Goal: Transaction & Acquisition: Purchase product/service

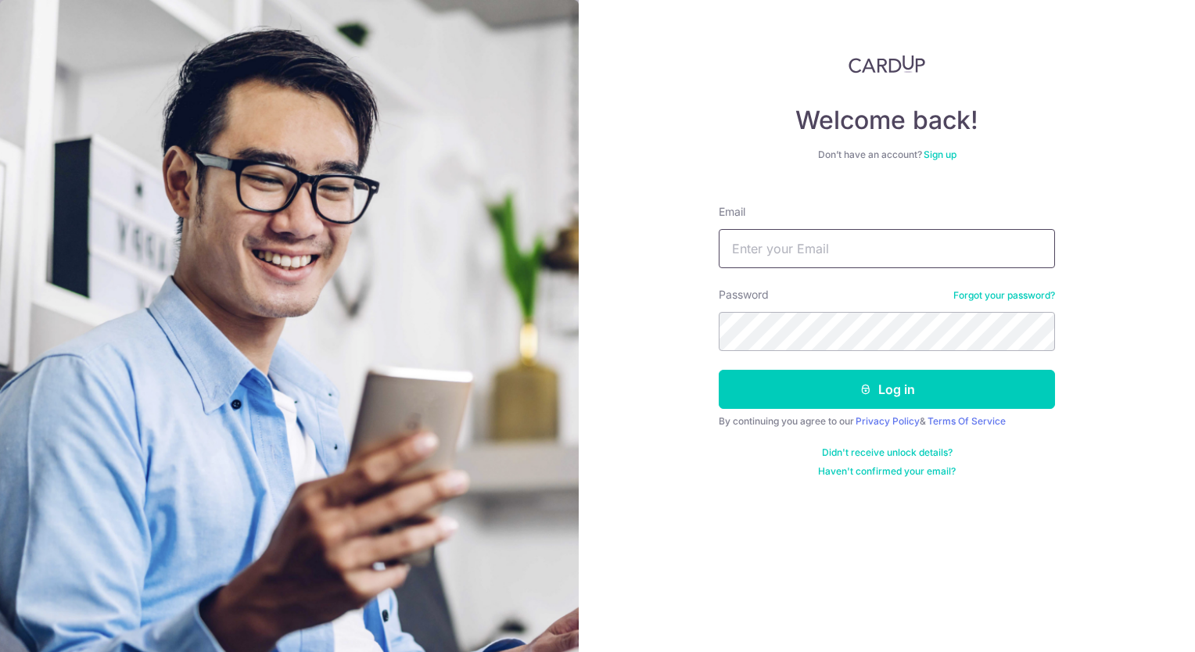
click at [762, 257] on input "Email" at bounding box center [887, 248] width 336 height 39
type input "psdinn@yahoo.com"
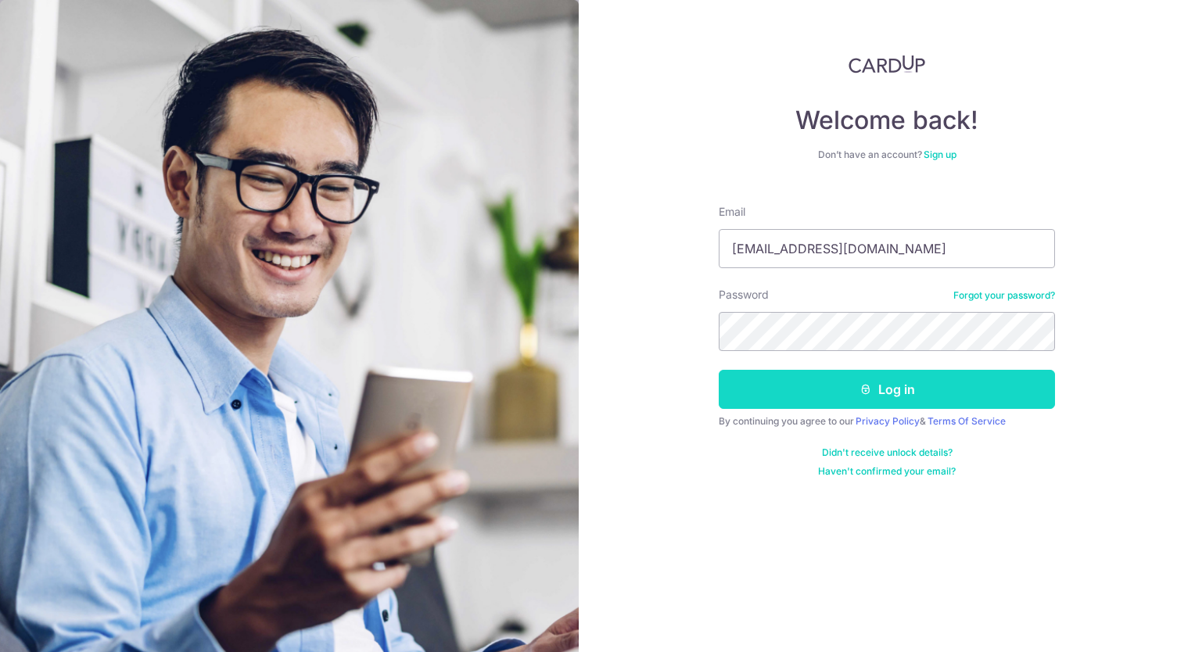
click at [875, 386] on button "Log in" at bounding box center [887, 389] width 336 height 39
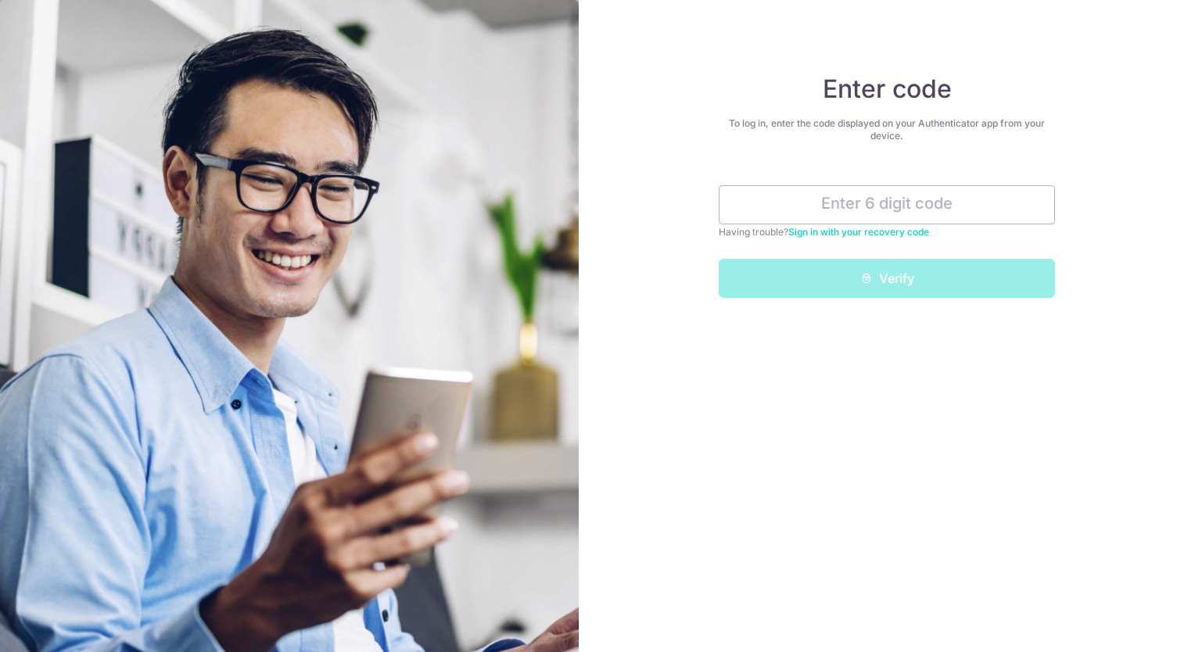
click at [875, 386] on div "Enter code To log in, enter the code displayed on your Authenticator app from y…" at bounding box center [887, 326] width 616 height 652
click at [901, 206] on input "text" at bounding box center [887, 204] width 336 height 39
type input "3"
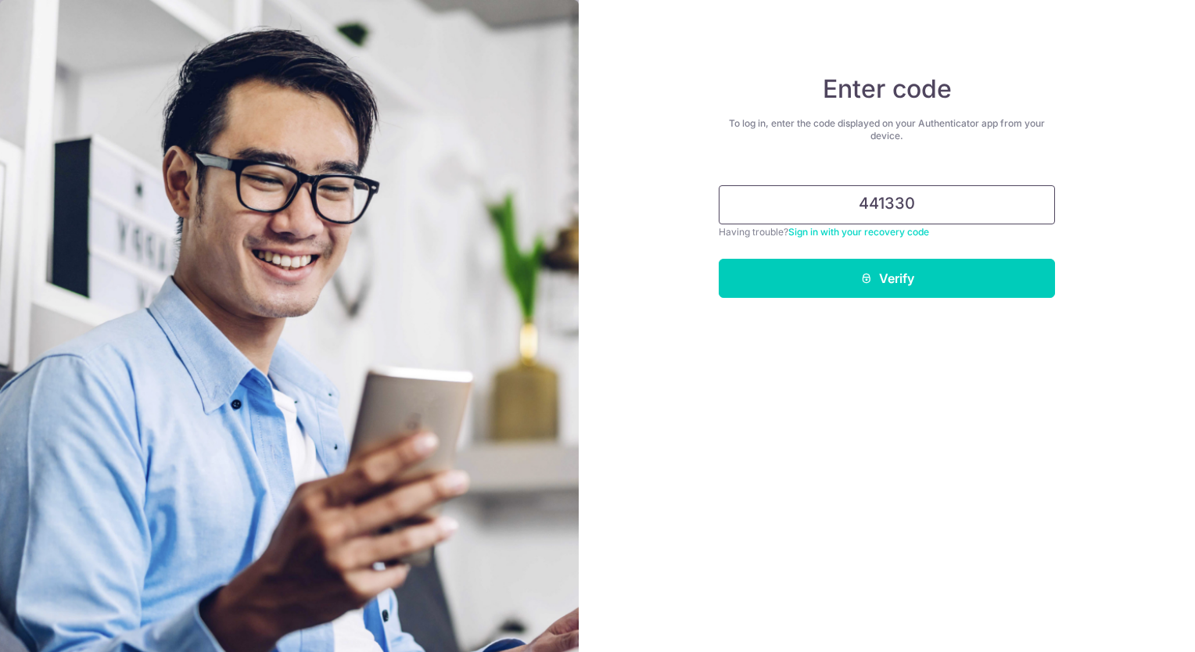
type input "441330"
click at [719, 259] on button "Verify" at bounding box center [887, 278] width 336 height 39
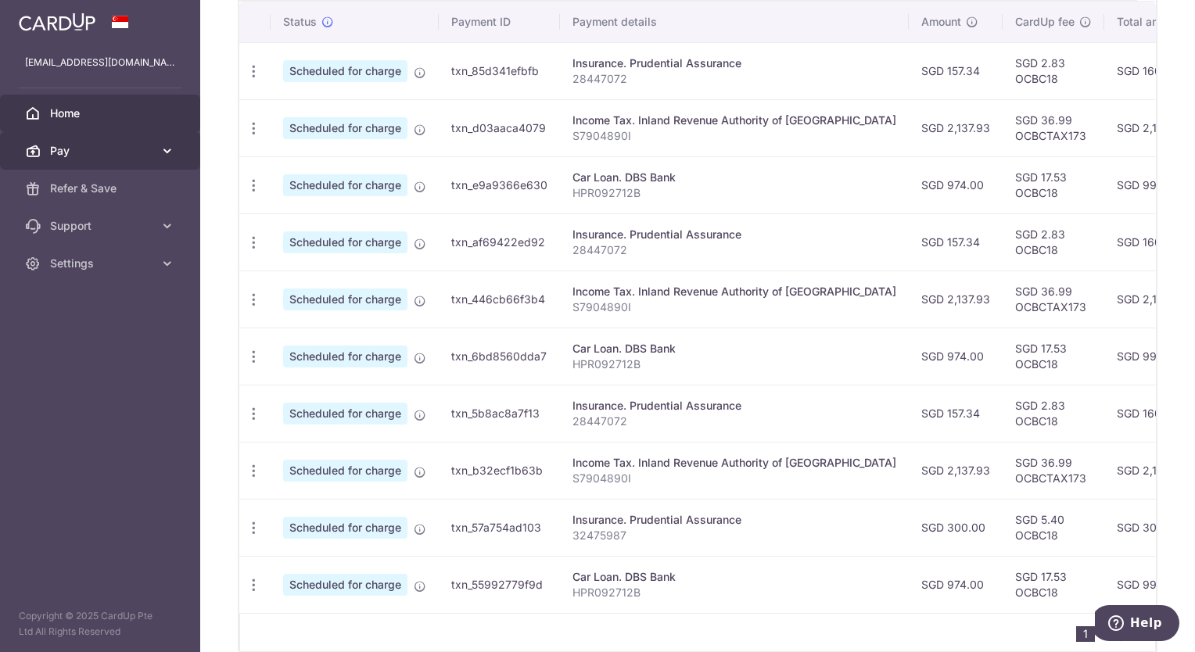
click at [88, 146] on span "Pay" at bounding box center [101, 151] width 103 height 16
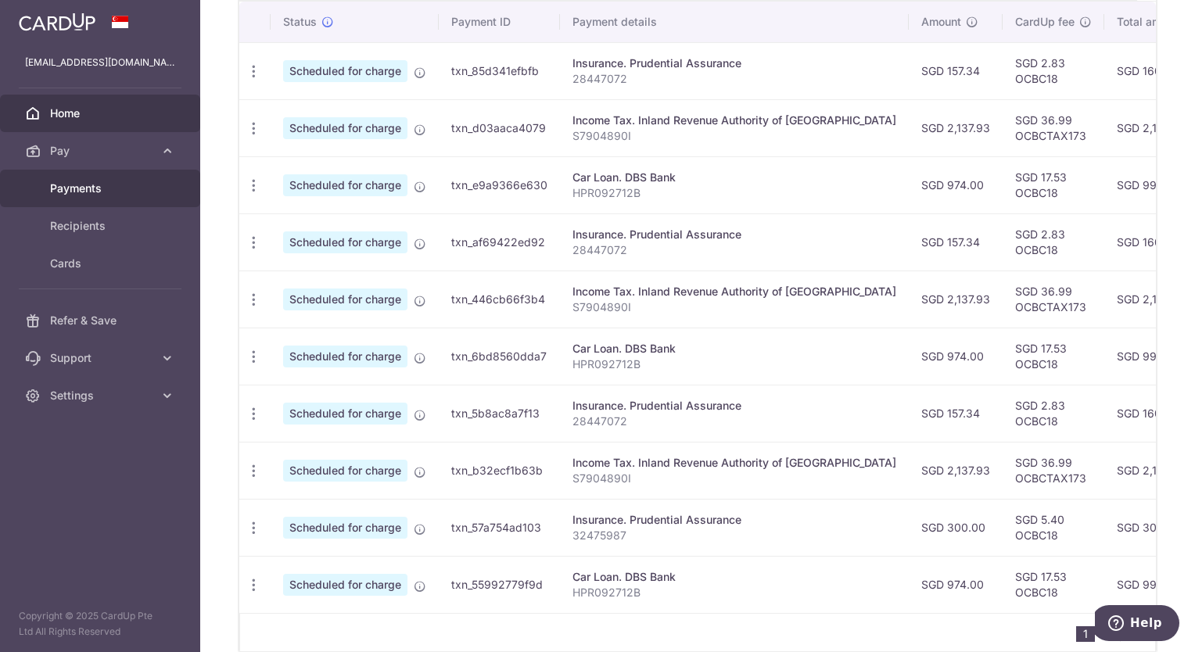
click at [88, 178] on link "Payments" at bounding box center [100, 189] width 200 height 38
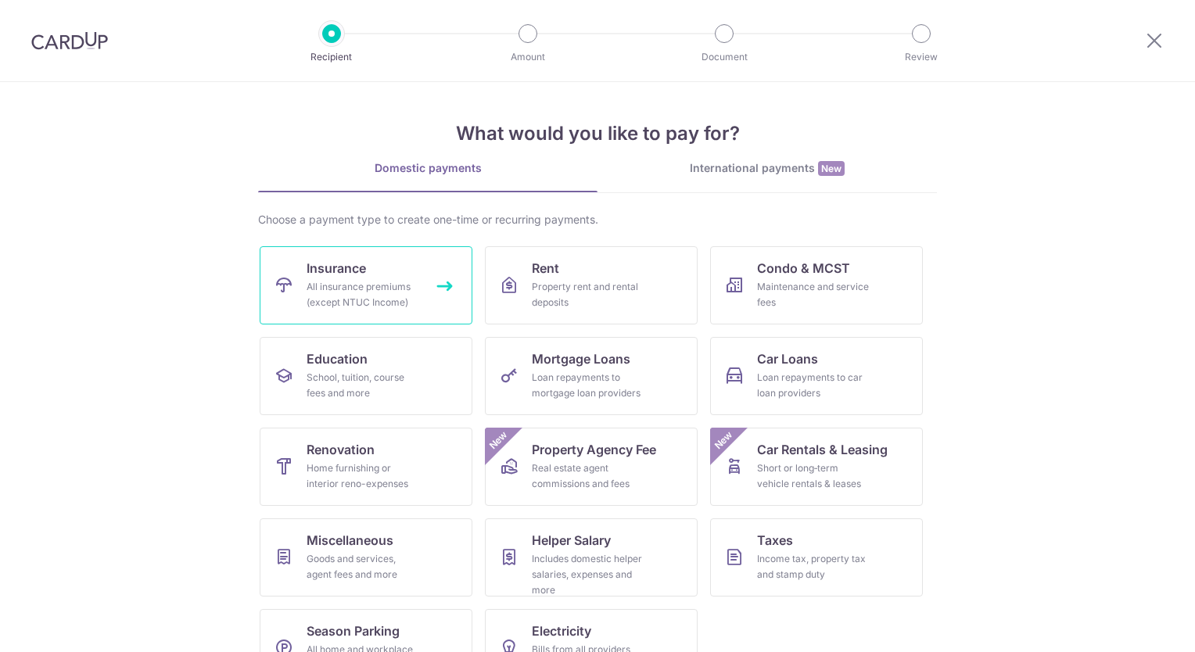
click at [296, 277] on link "Insurance All insurance premiums (except NTUC Income)" at bounding box center [366, 285] width 213 height 78
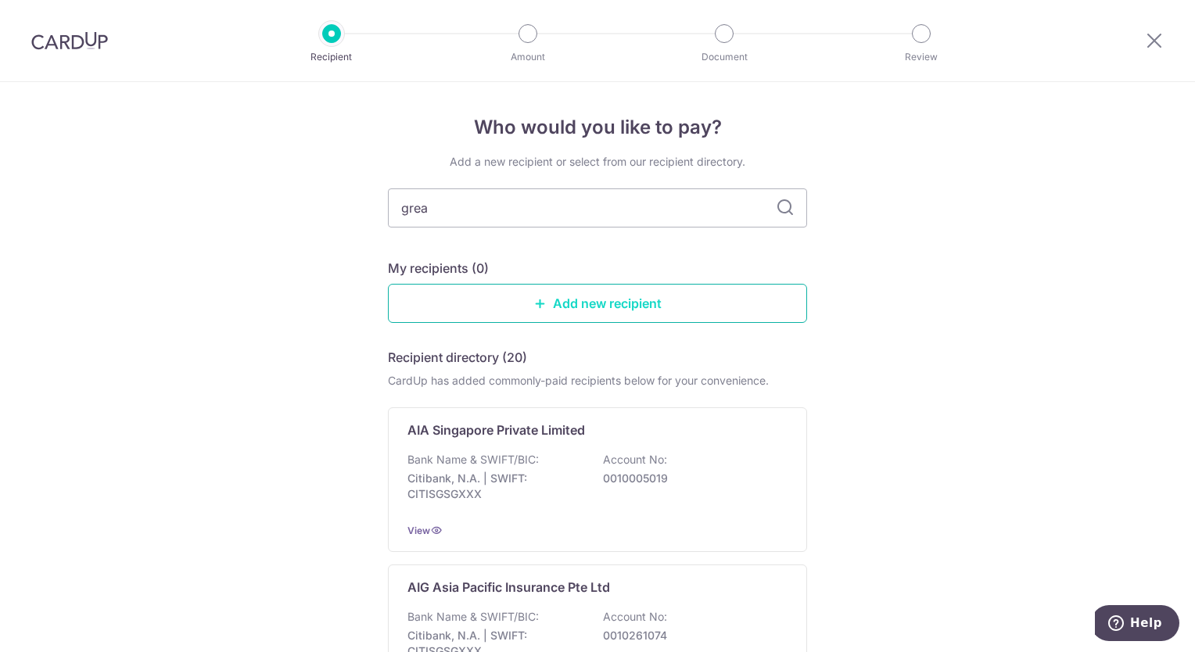
type input "great"
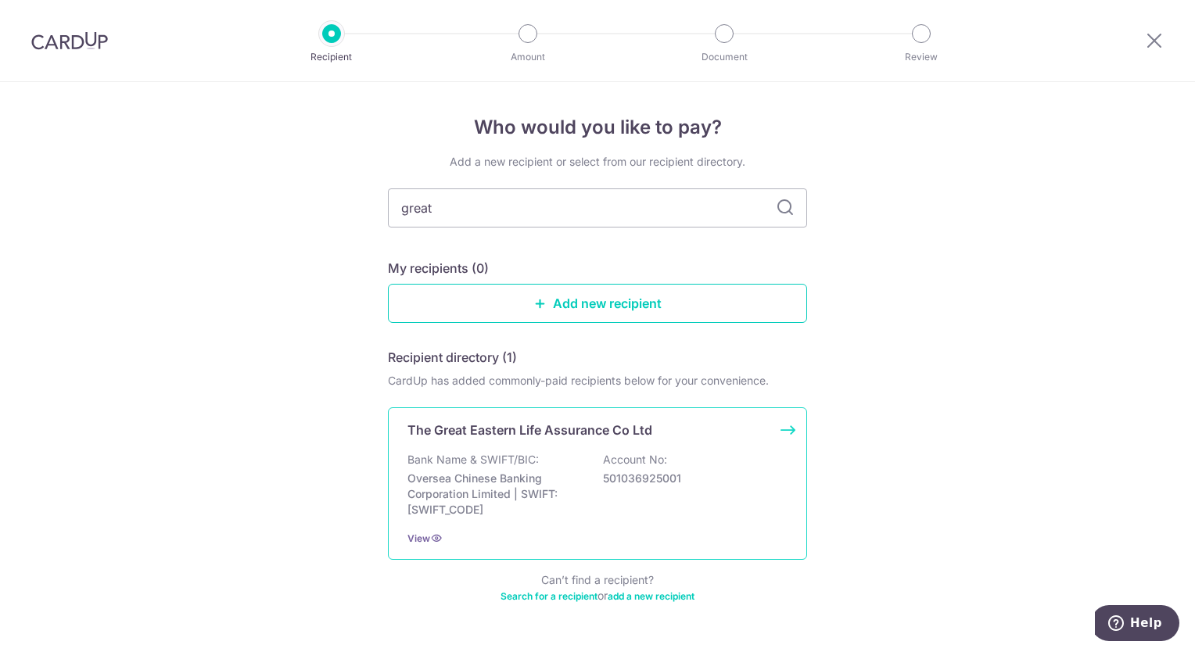
click at [540, 464] on div "Bank Name & SWIFT/BIC: Oversea Chinese Banking Corporation Limited | SWIFT: OCB…" at bounding box center [597, 485] width 380 height 66
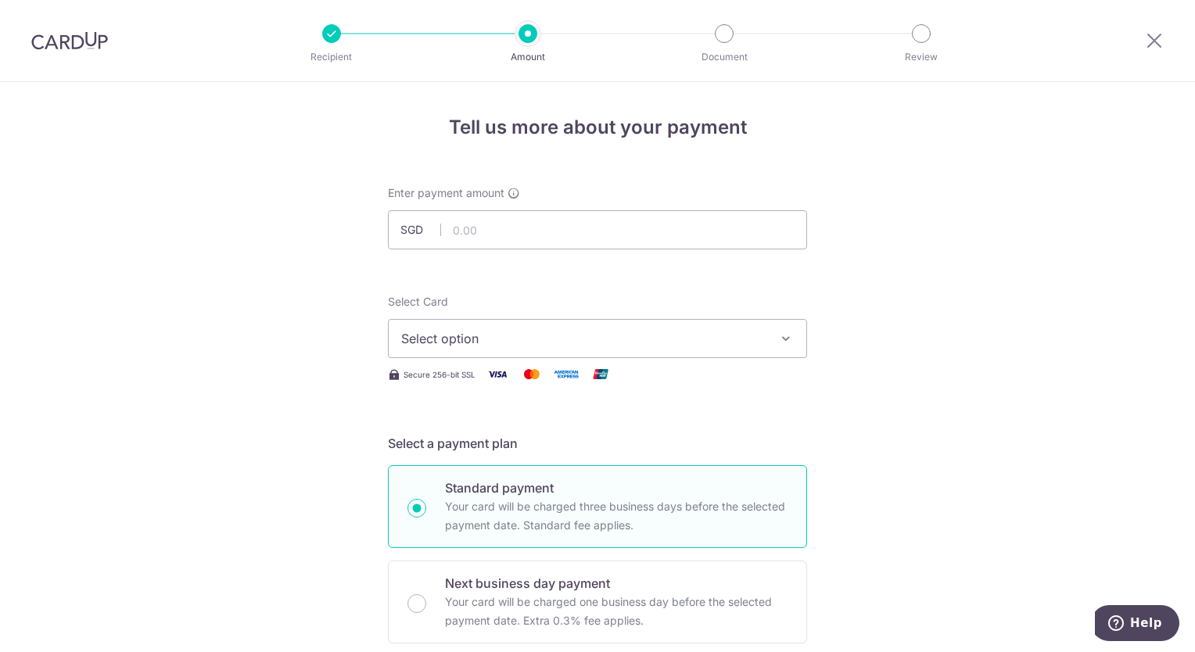
click at [492, 339] on span "Select option" at bounding box center [583, 338] width 364 height 19
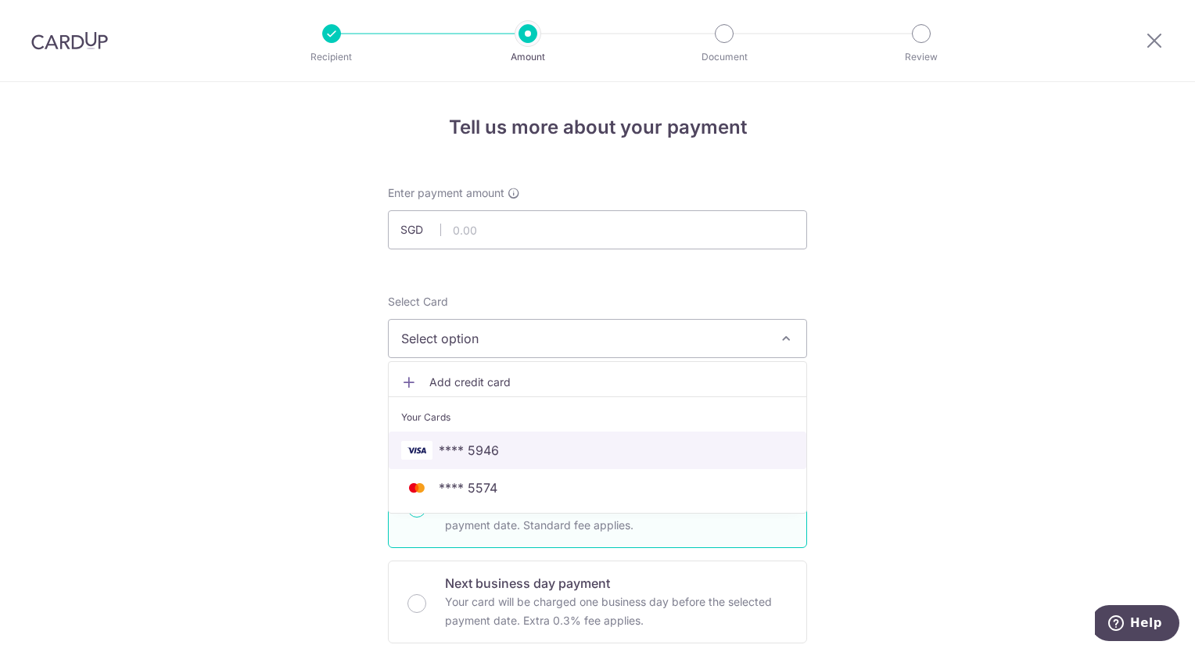
click at [466, 458] on span "**** 5946" at bounding box center [469, 450] width 60 height 19
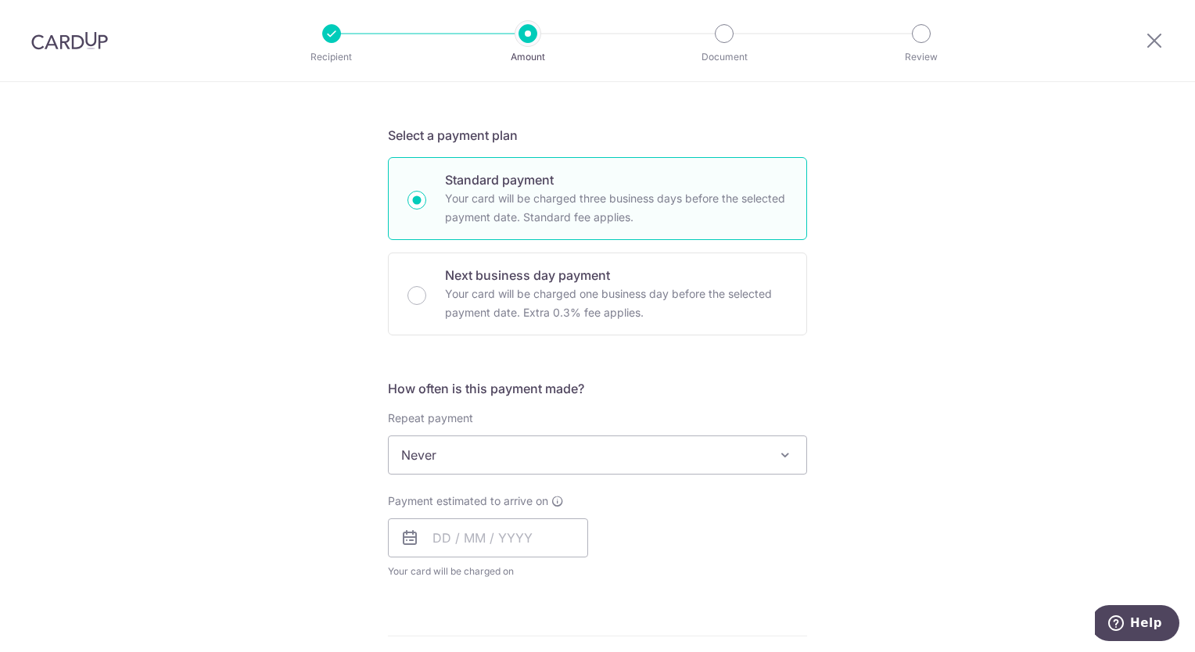
scroll to position [313, 0]
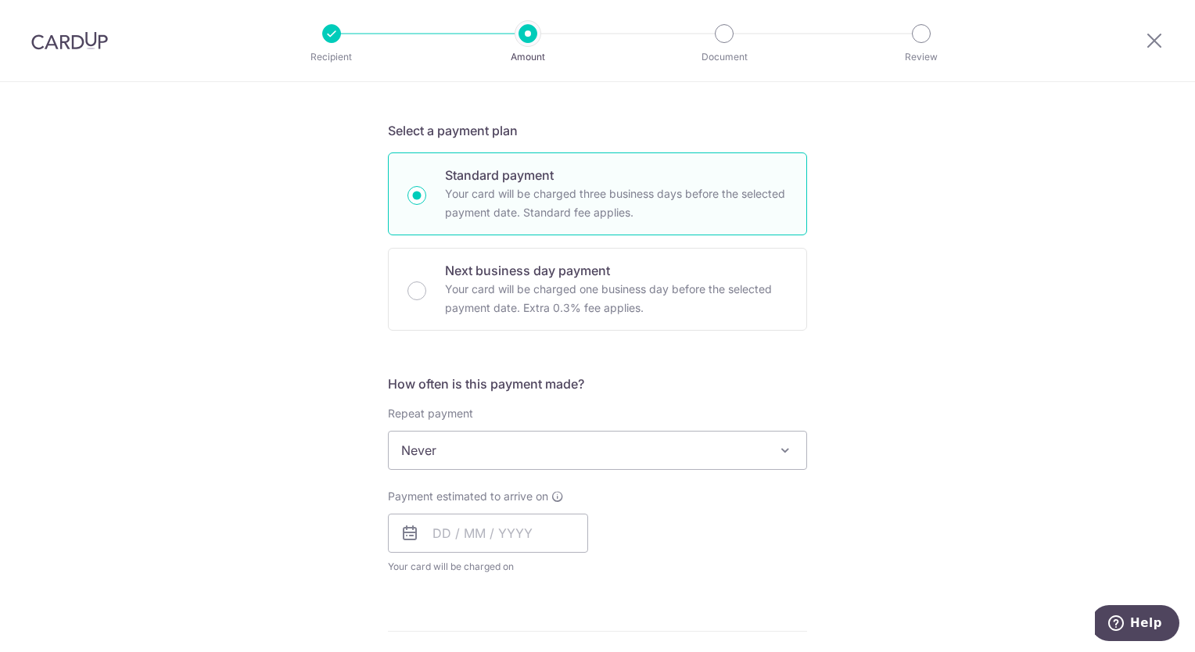
click at [466, 458] on span "Never" at bounding box center [598, 451] width 418 height 38
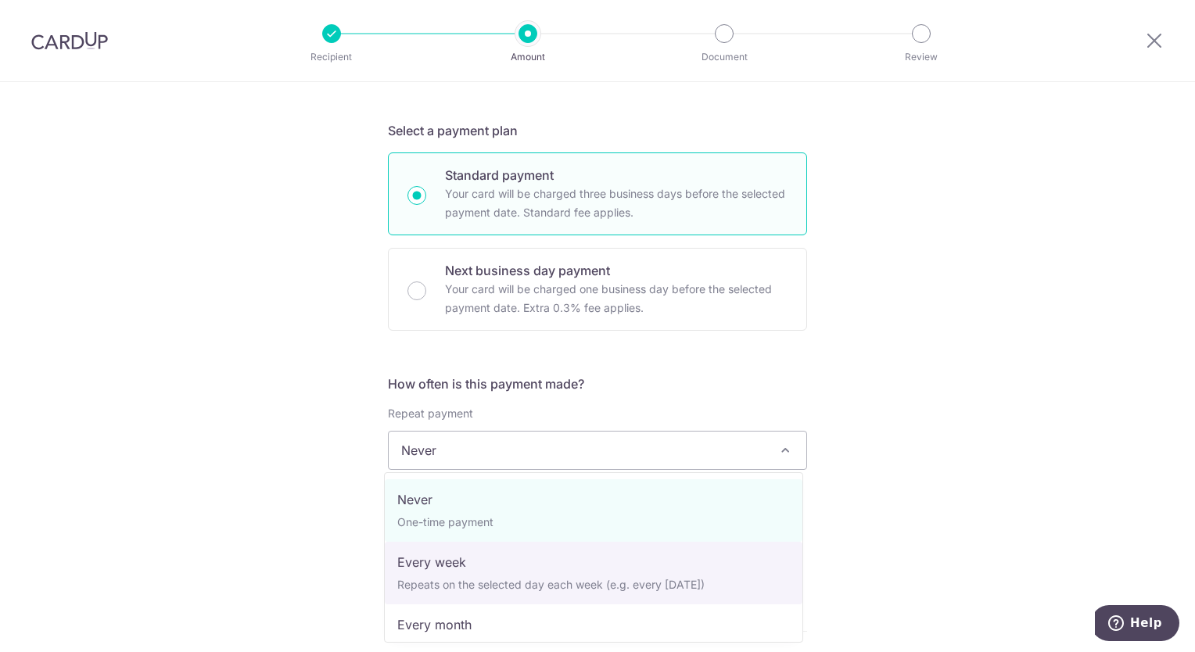
scroll to position [219, 0]
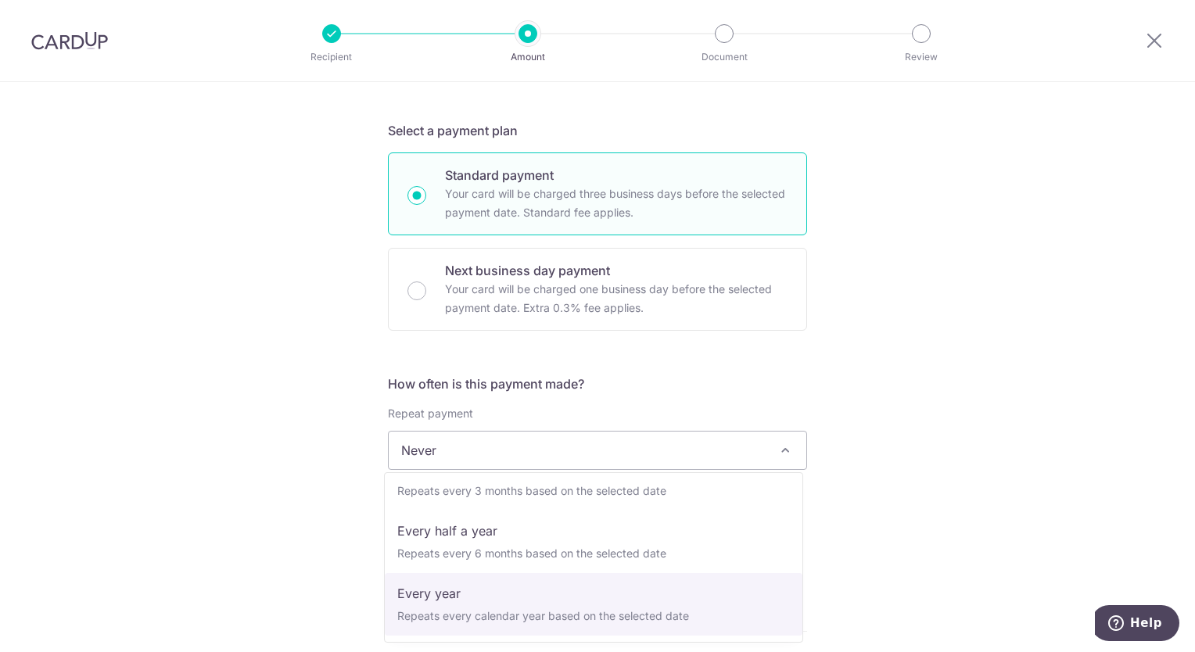
select select "6"
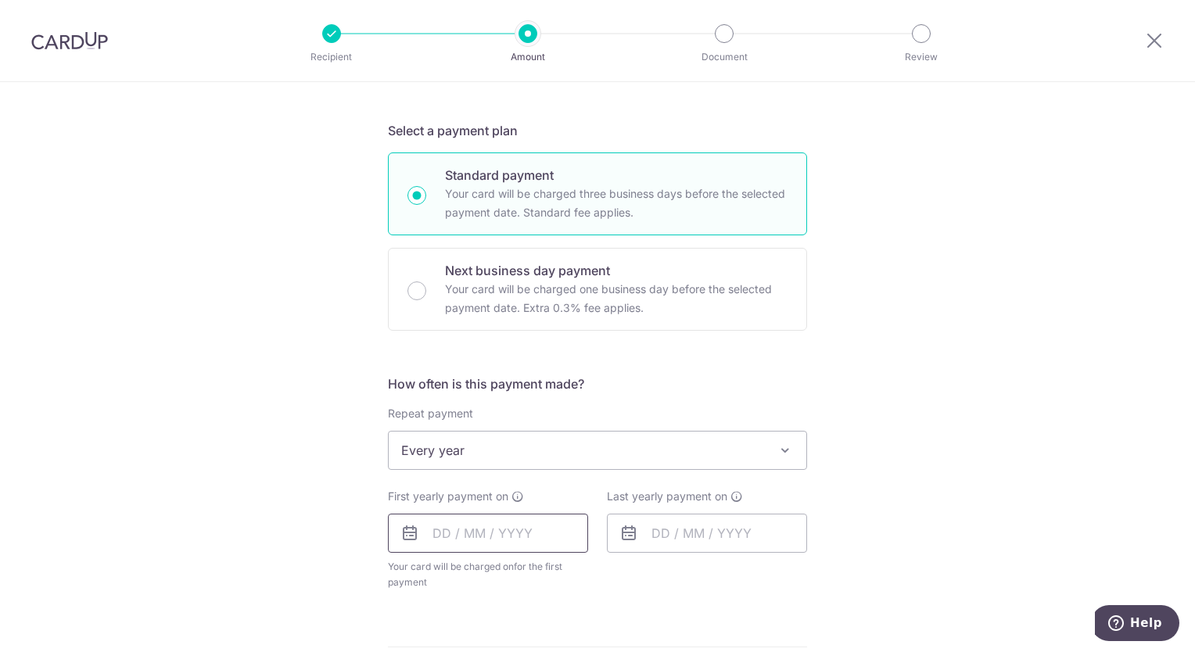
click at [426, 536] on input "text" at bounding box center [488, 533] width 200 height 39
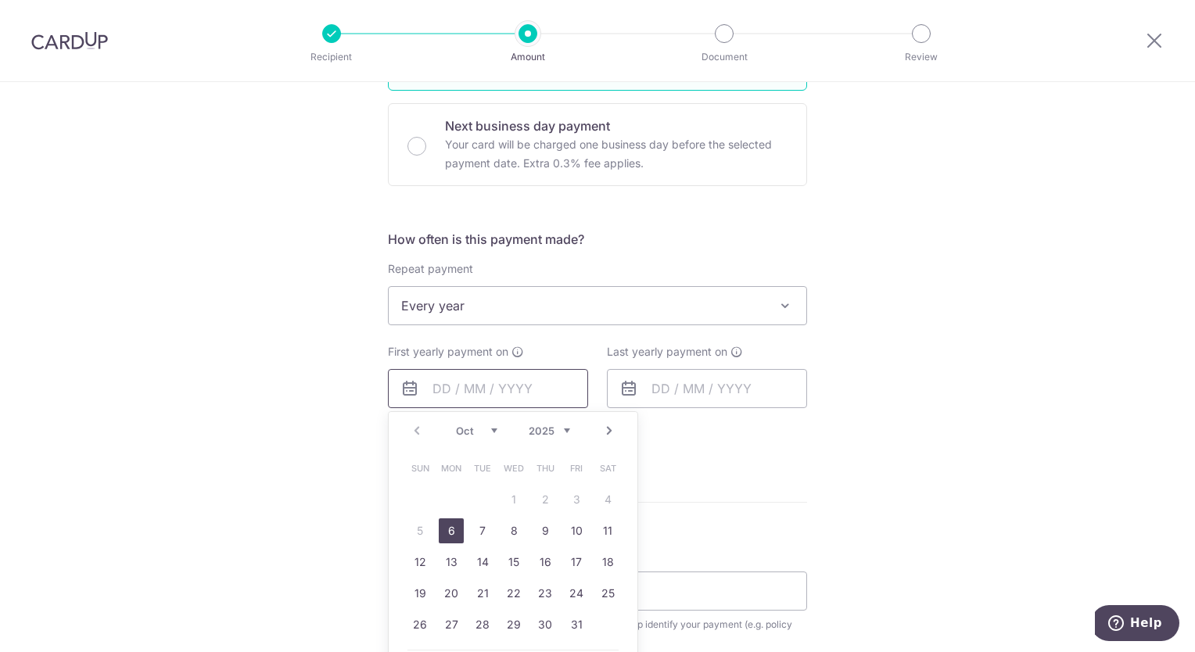
scroll to position [547, 0]
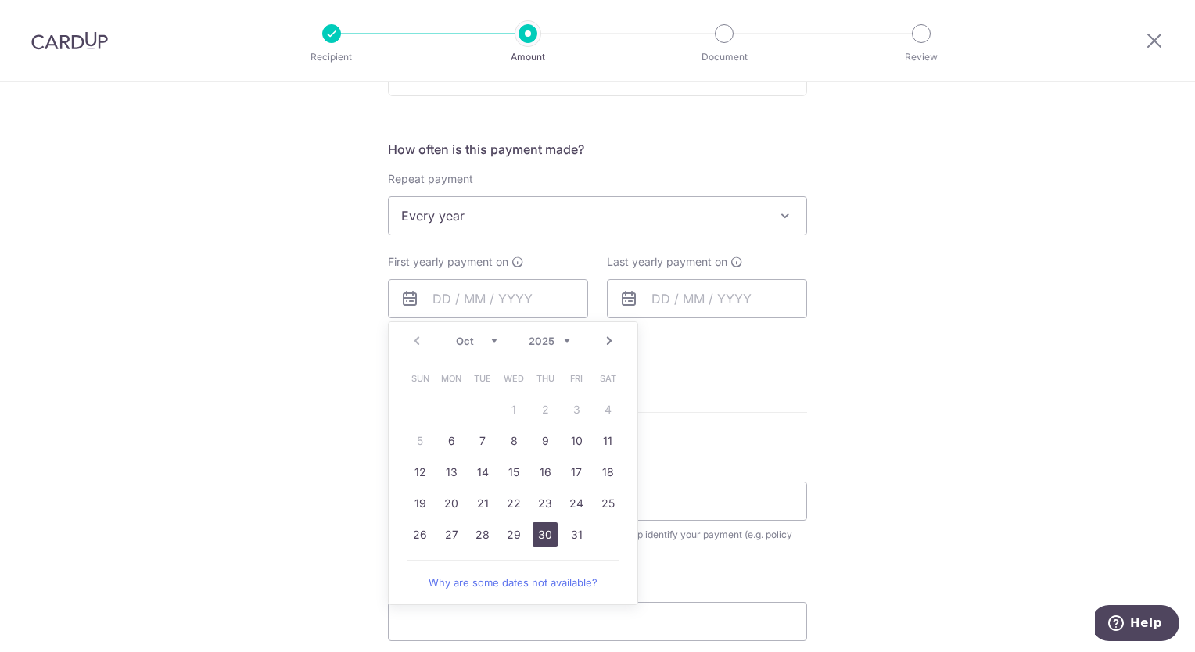
click at [542, 530] on link "30" at bounding box center [545, 534] width 25 height 25
type input "30/10/2025"
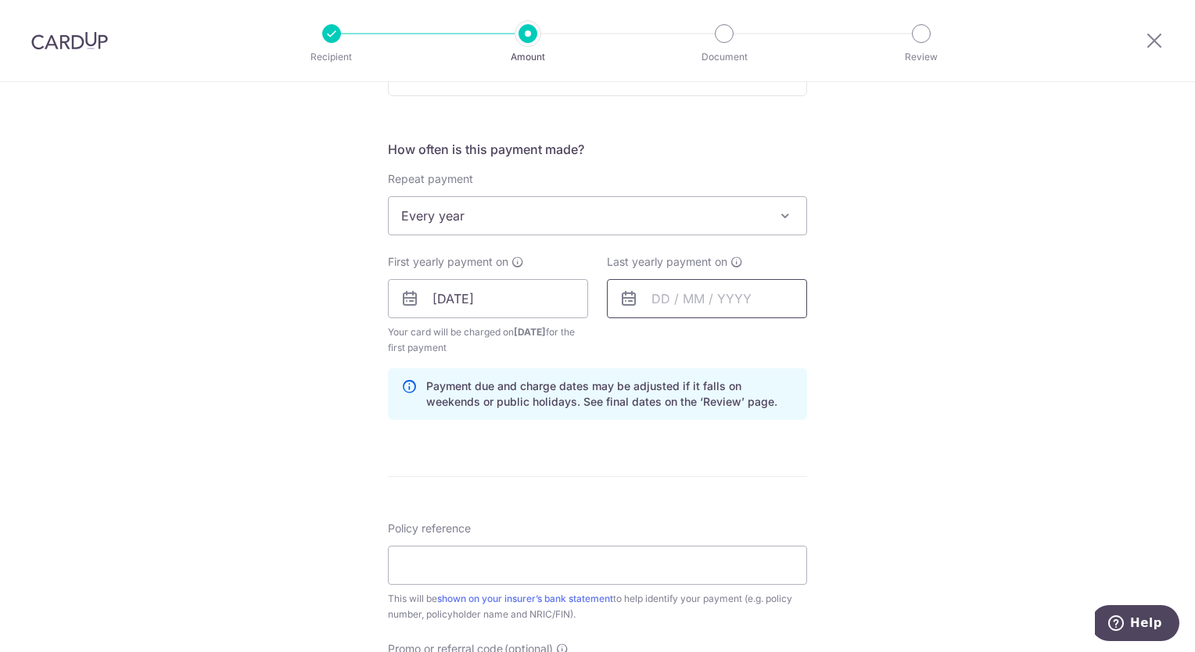
click at [695, 291] on input "text" at bounding box center [707, 298] width 200 height 39
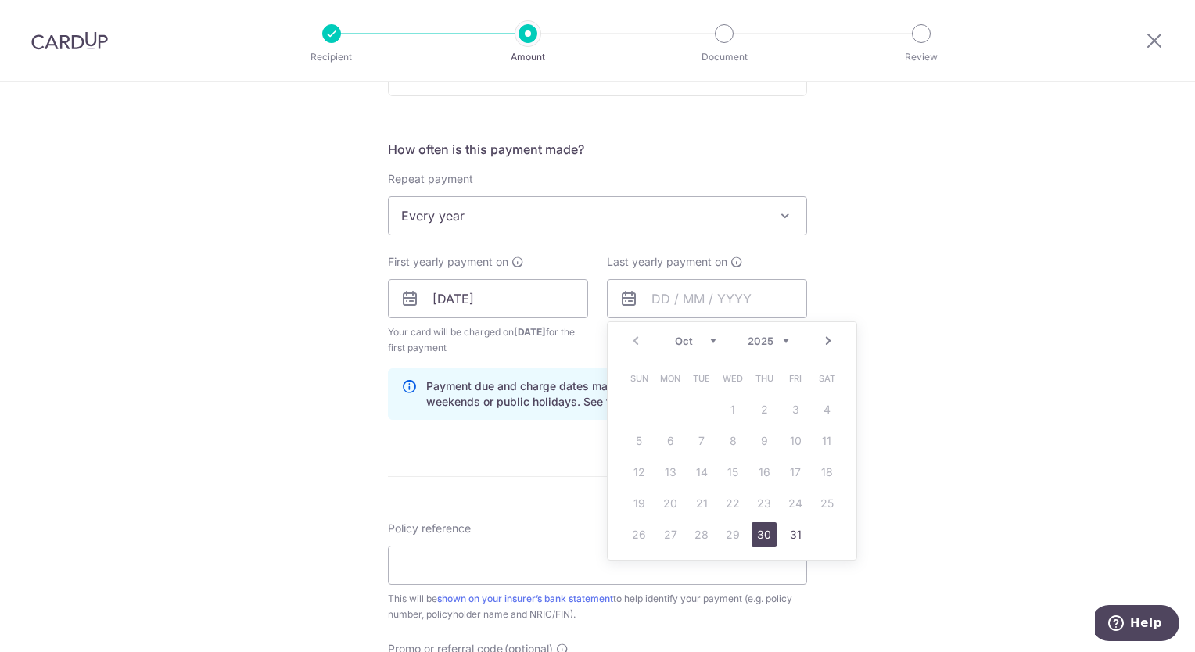
click at [779, 338] on select "2025 2026 2027 2028 2029 2030 2031 2032 2033 2034 2035" at bounding box center [768, 341] width 41 height 13
click at [789, 537] on link "30" at bounding box center [795, 534] width 25 height 25
type input "30/10/2026"
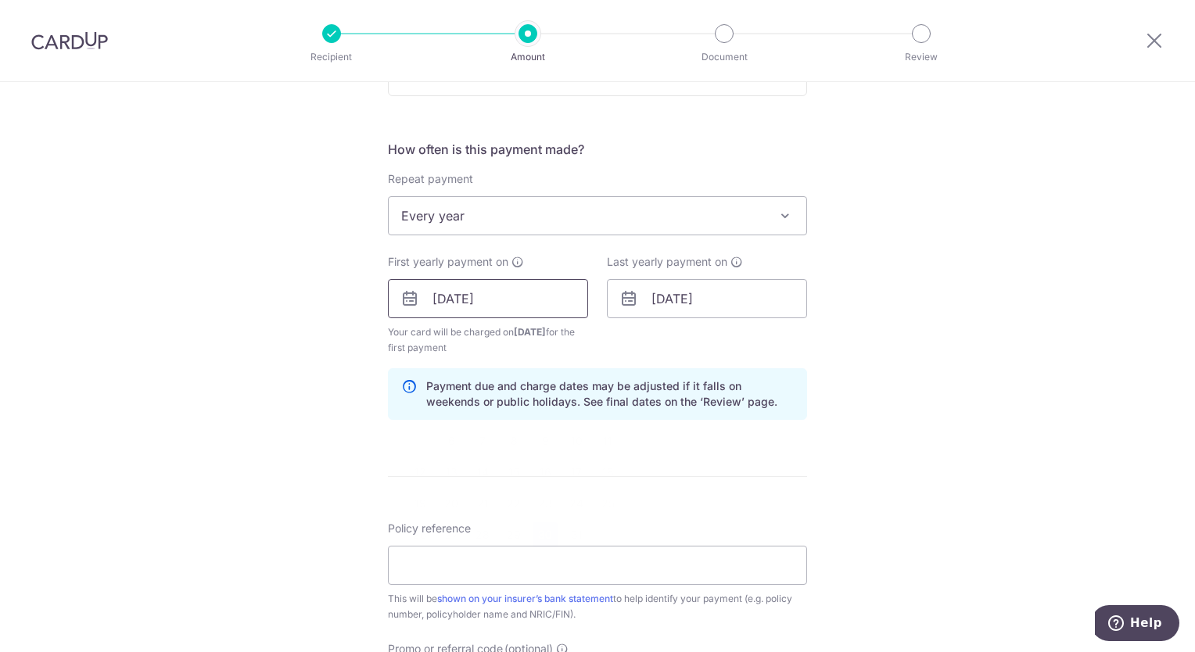
click at [533, 300] on input "30/10/2025" at bounding box center [488, 298] width 200 height 39
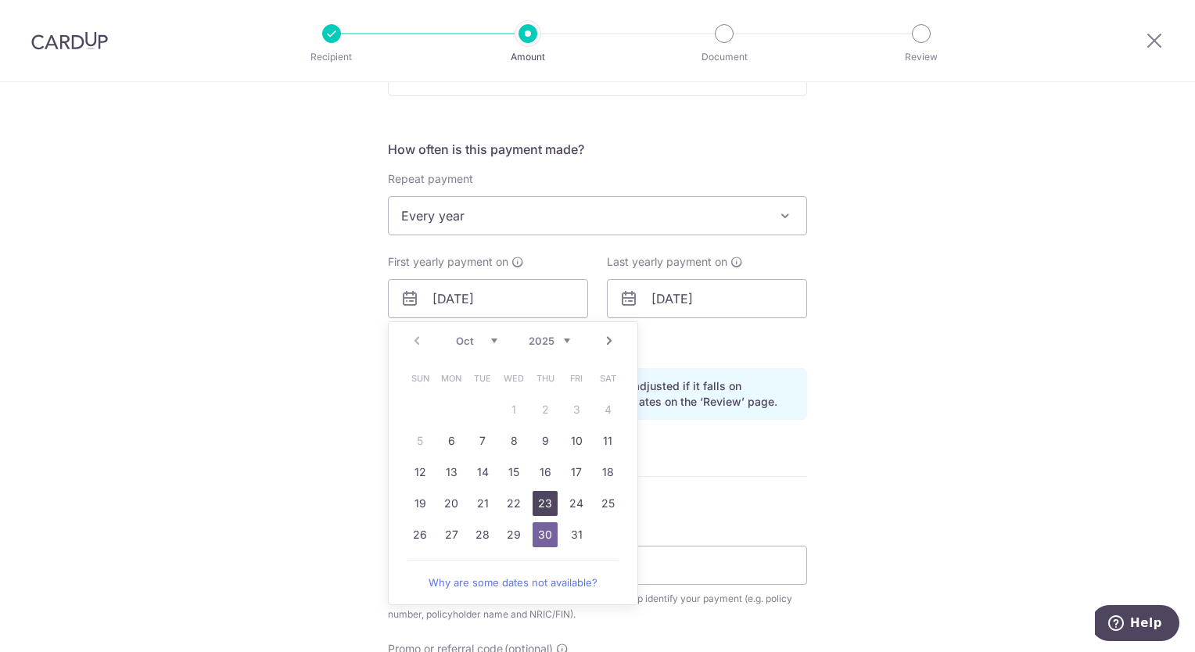
click at [548, 504] on link "23" at bounding box center [545, 503] width 25 height 25
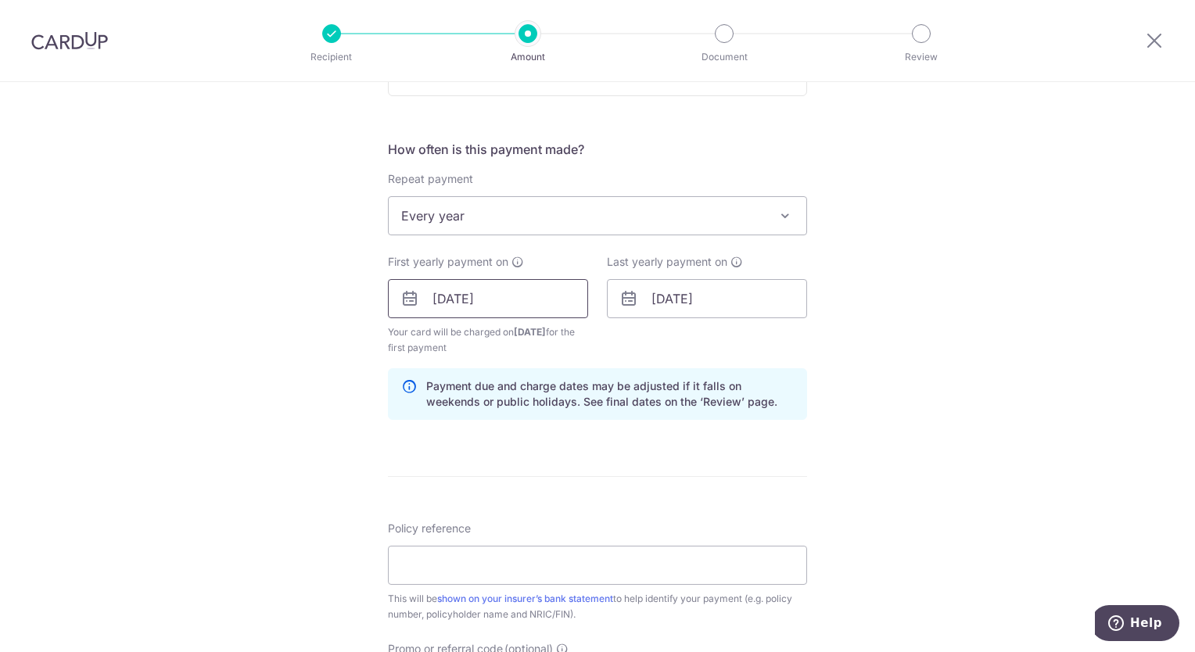
click at [522, 298] on input "23/10/2025" at bounding box center [488, 298] width 200 height 39
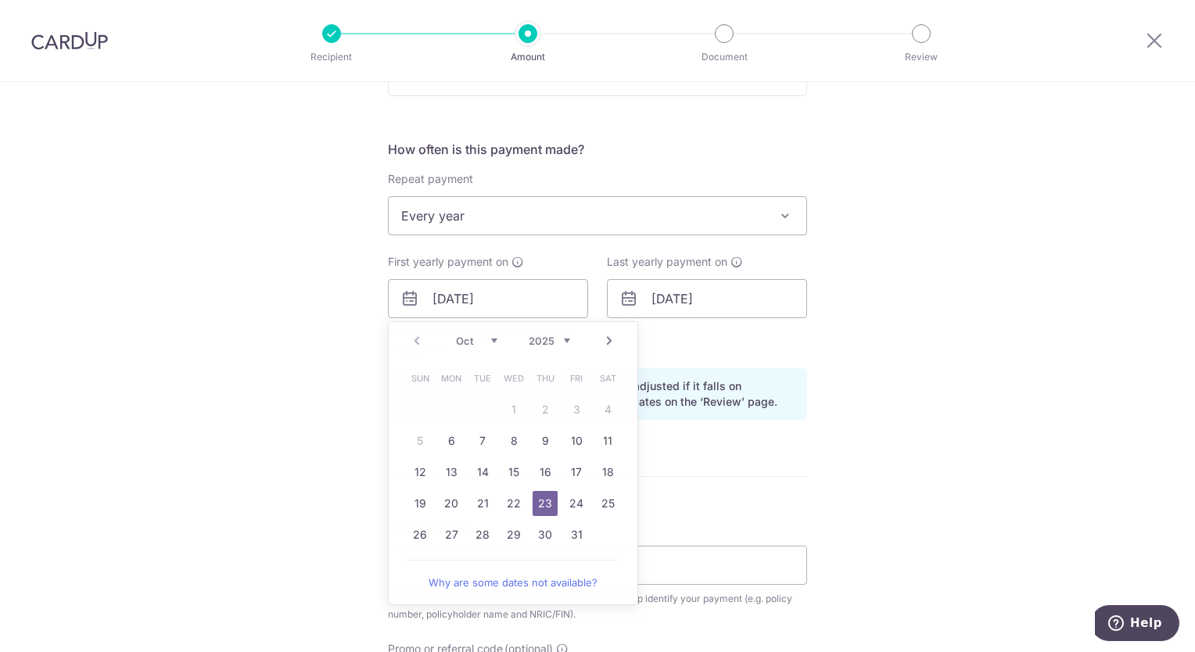
click at [979, 471] on div "Tell us more about your payment Enter payment amount SGD Select Card **** 5946 …" at bounding box center [597, 282] width 1195 height 1495
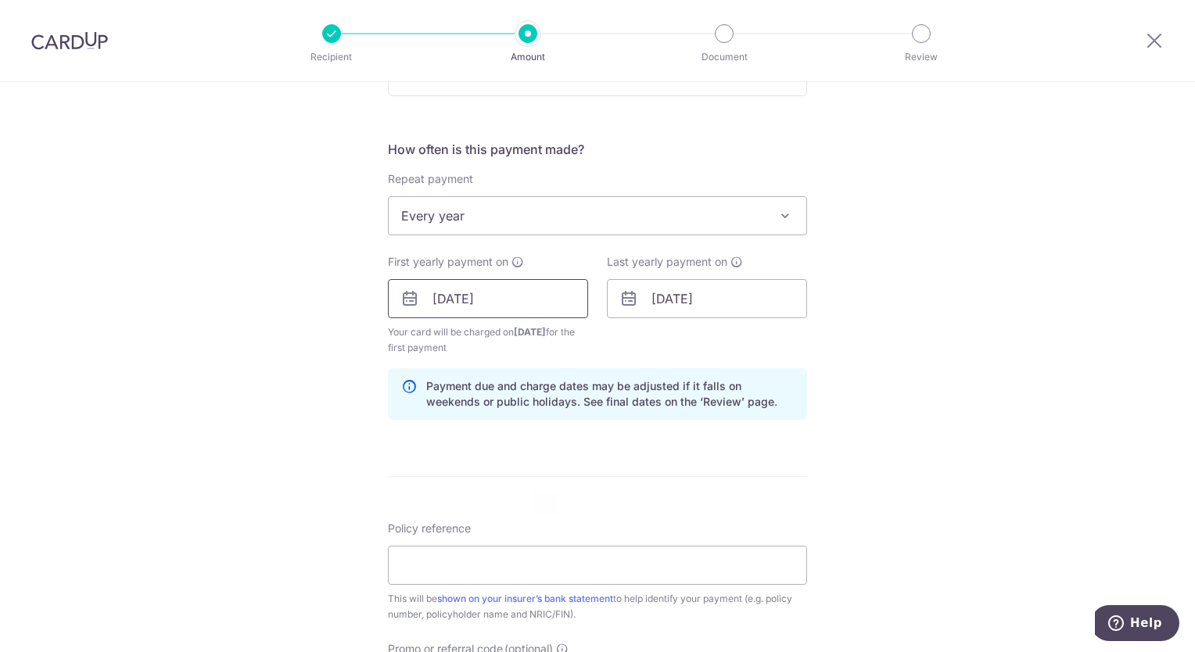
click at [504, 296] on input "23/10/2025" at bounding box center [488, 298] width 200 height 39
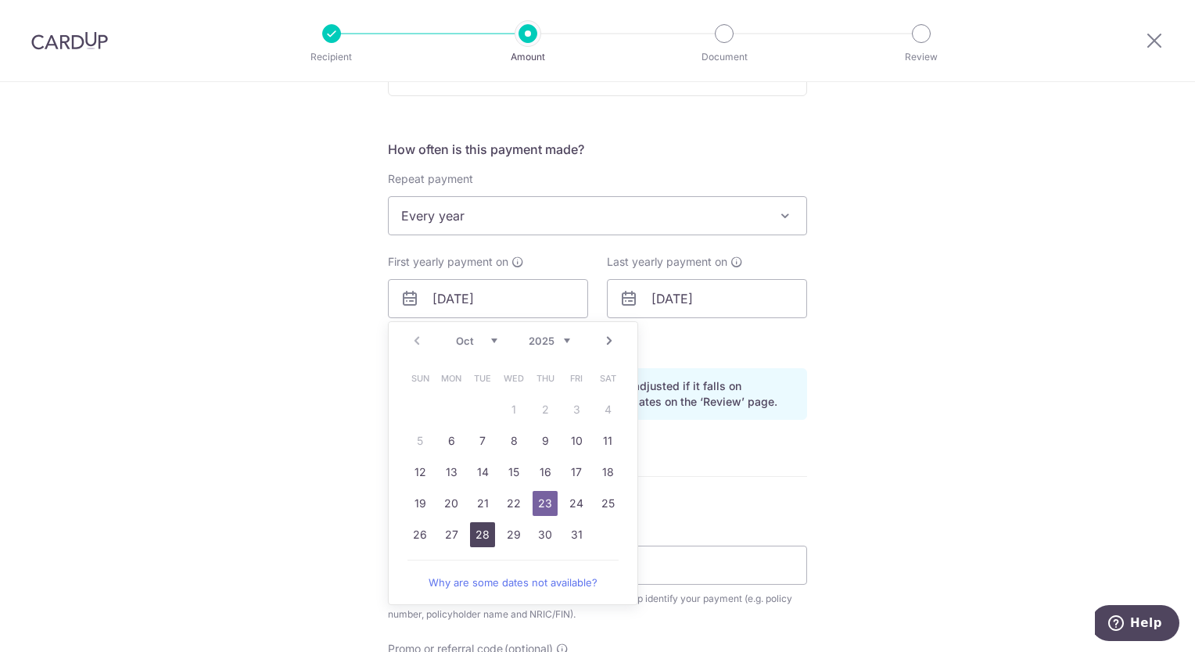
click at [476, 532] on link "28" at bounding box center [482, 534] width 25 height 25
type input "28/10/2025"
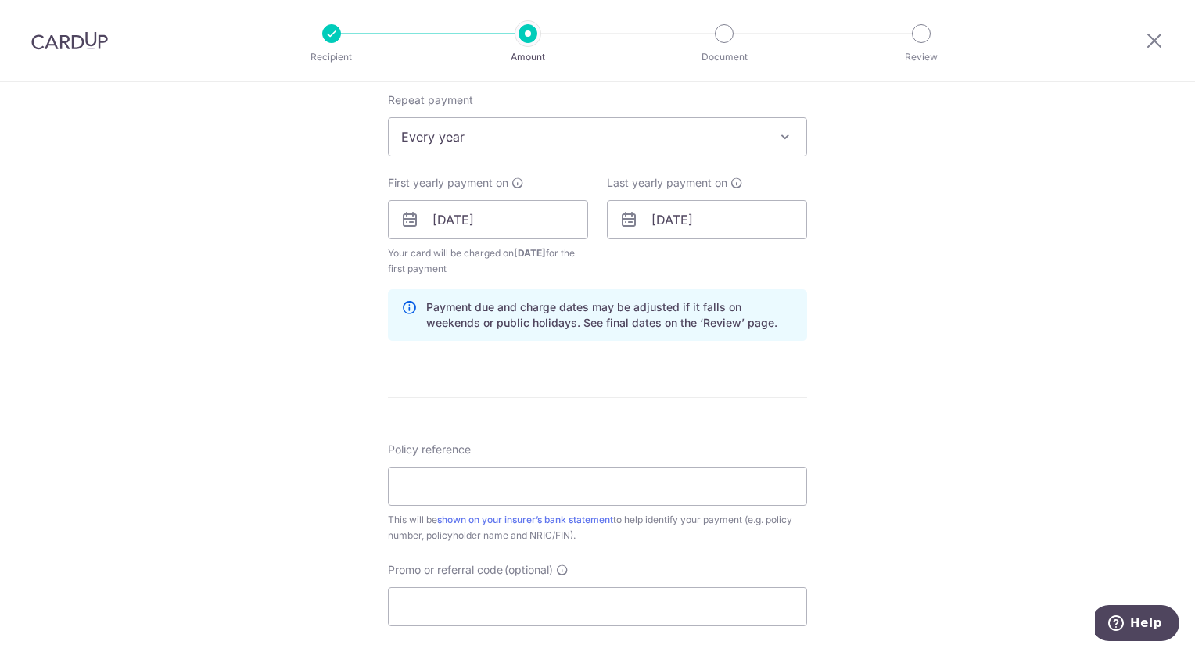
scroll to position [626, 0]
drag, startPoint x: 616, startPoint y: 479, endPoint x: 649, endPoint y: 472, distance: 34.4
click at [616, 479] on input "Policy reference" at bounding box center [597, 487] width 419 height 39
type input "0210182166"
click at [493, 605] on input "Promo or referral code (optional)" at bounding box center [597, 607] width 419 height 39
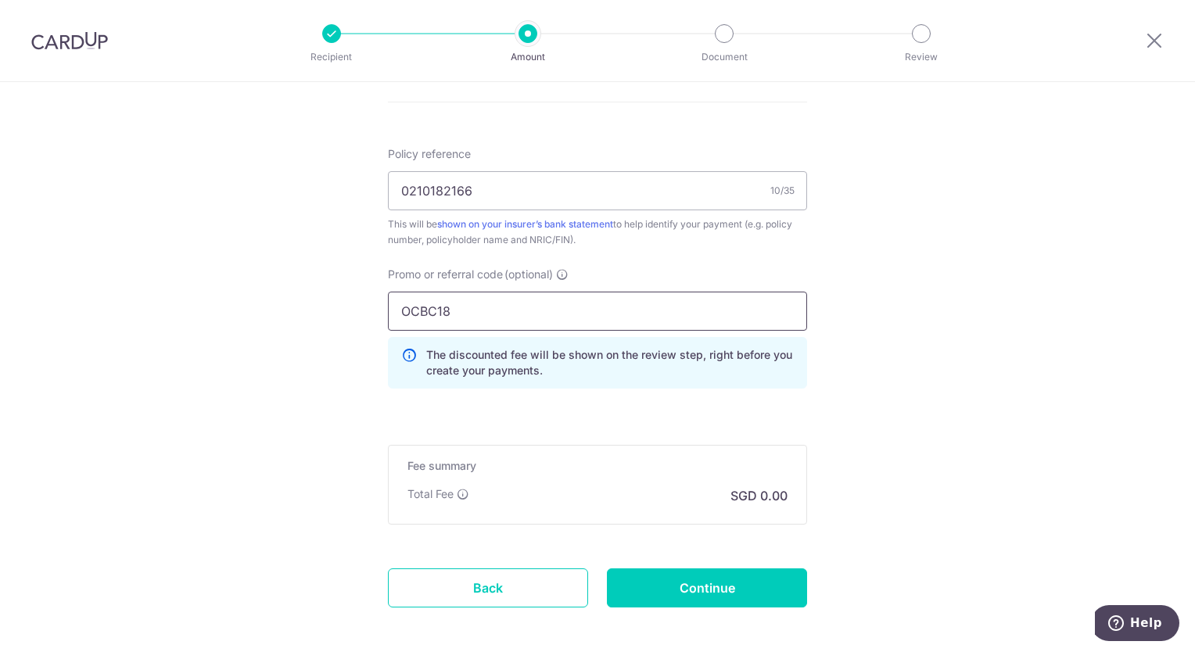
scroll to position [939, 0]
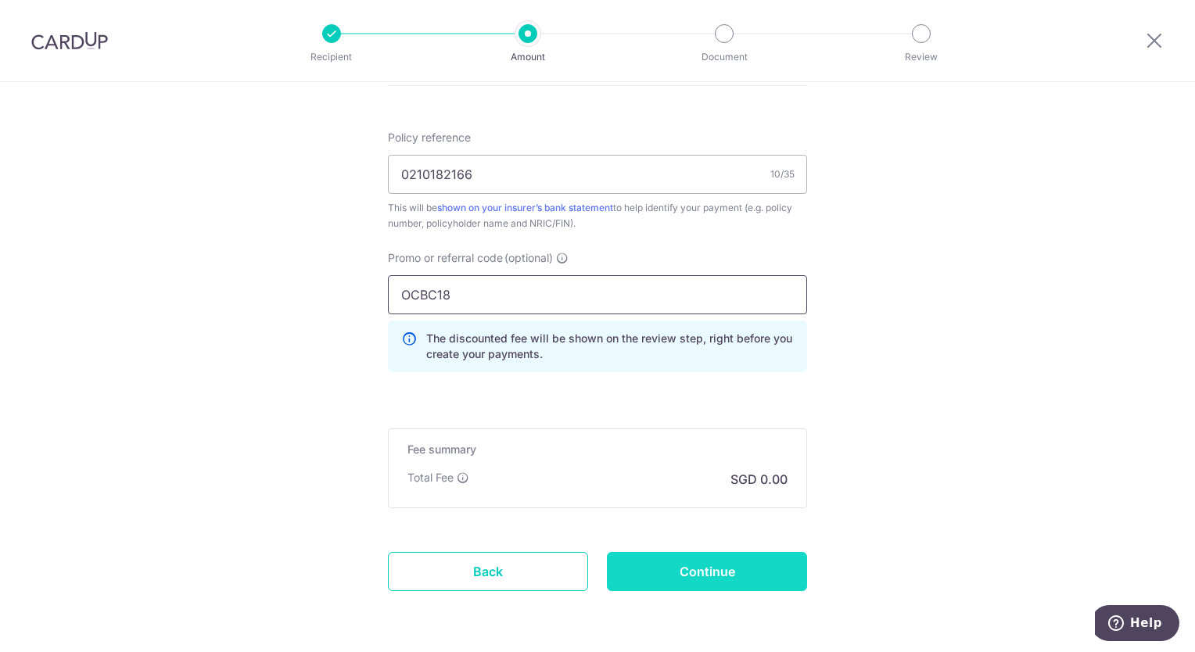
type input "OCBC18"
click at [705, 566] on input "Continue" at bounding box center [707, 571] width 200 height 39
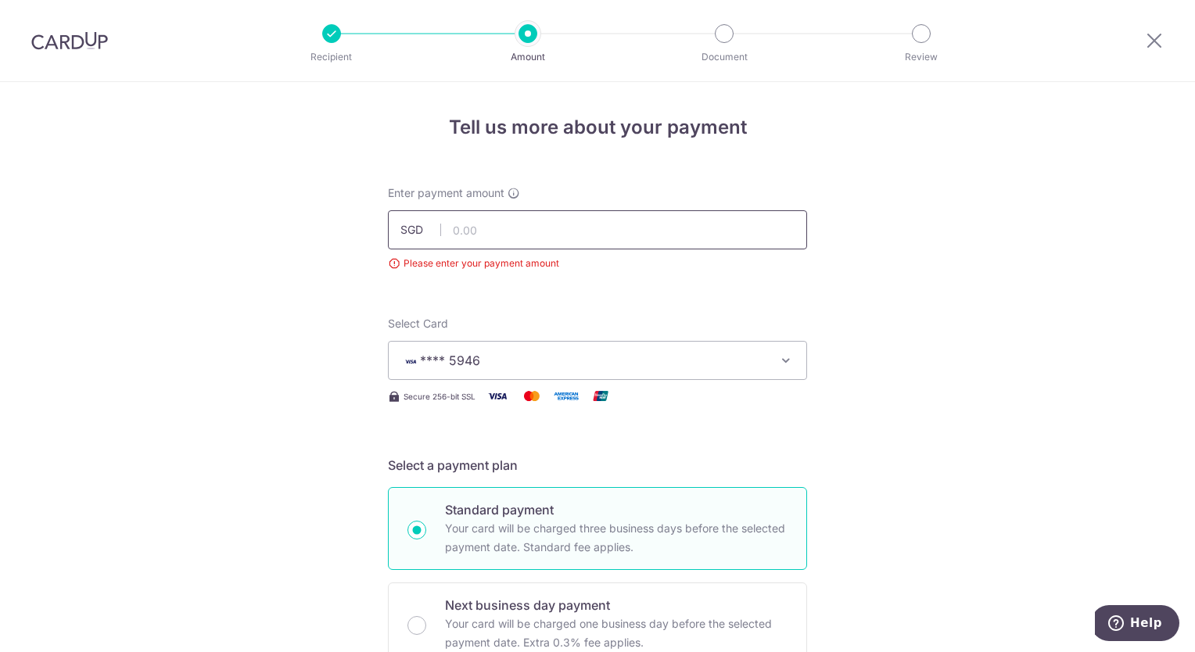
click at [501, 225] on input "text" at bounding box center [597, 229] width 419 height 39
type input "12,000.05"
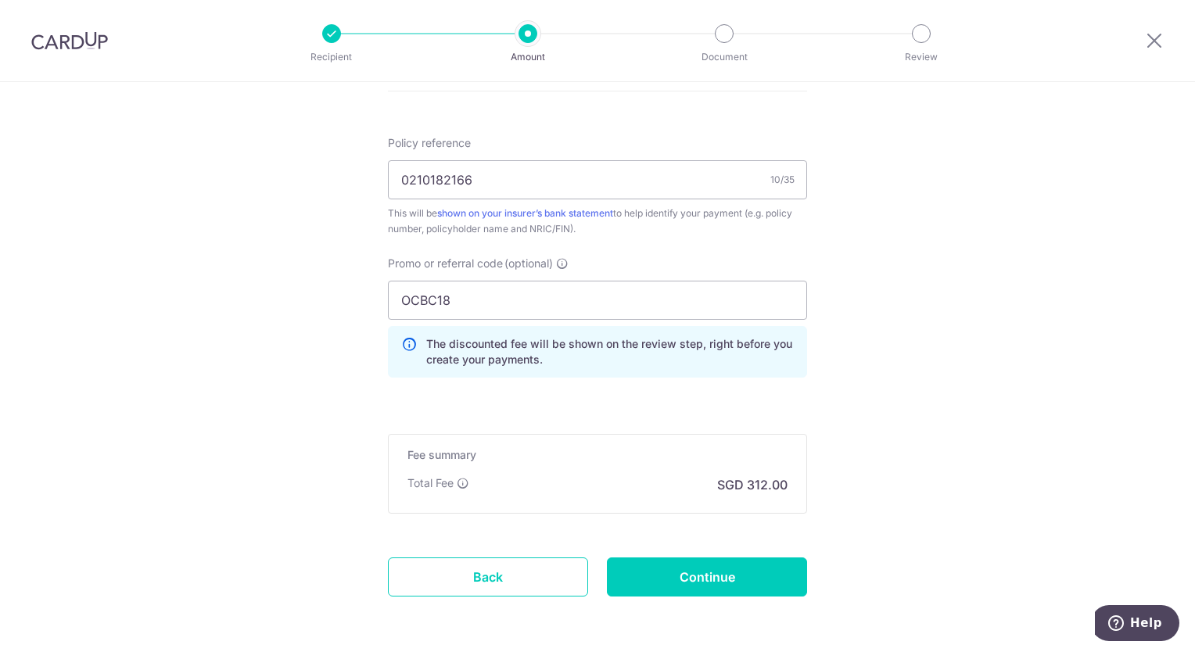
scroll to position [935, 0]
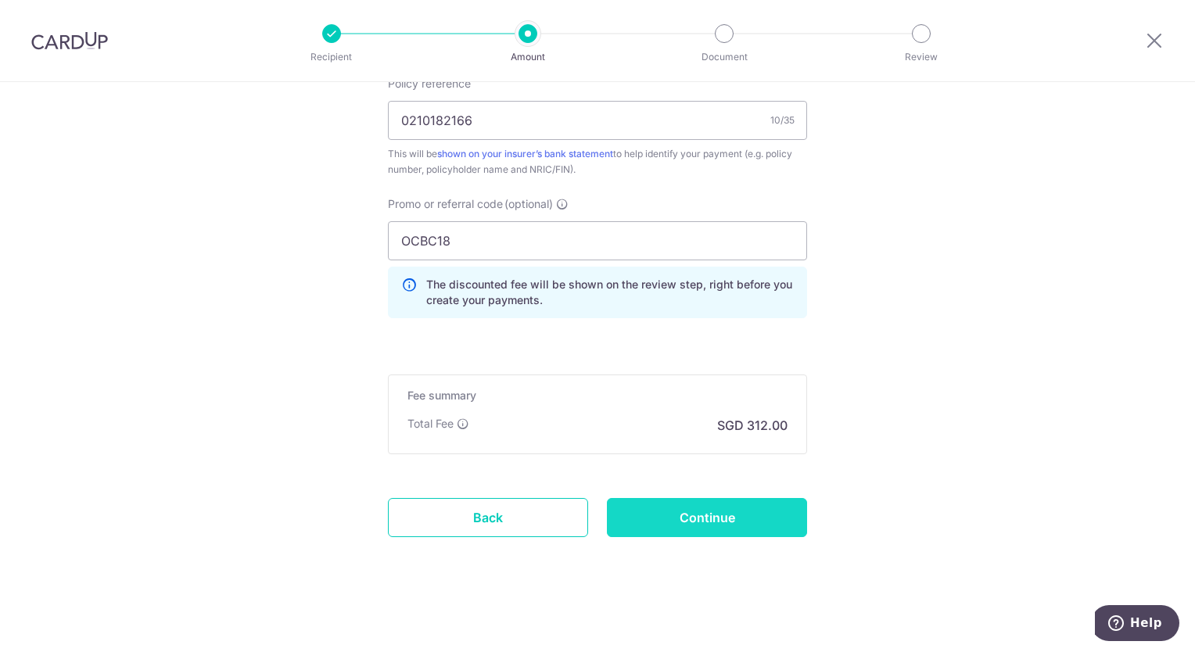
click at [710, 512] on input "Continue" at bounding box center [707, 517] width 200 height 39
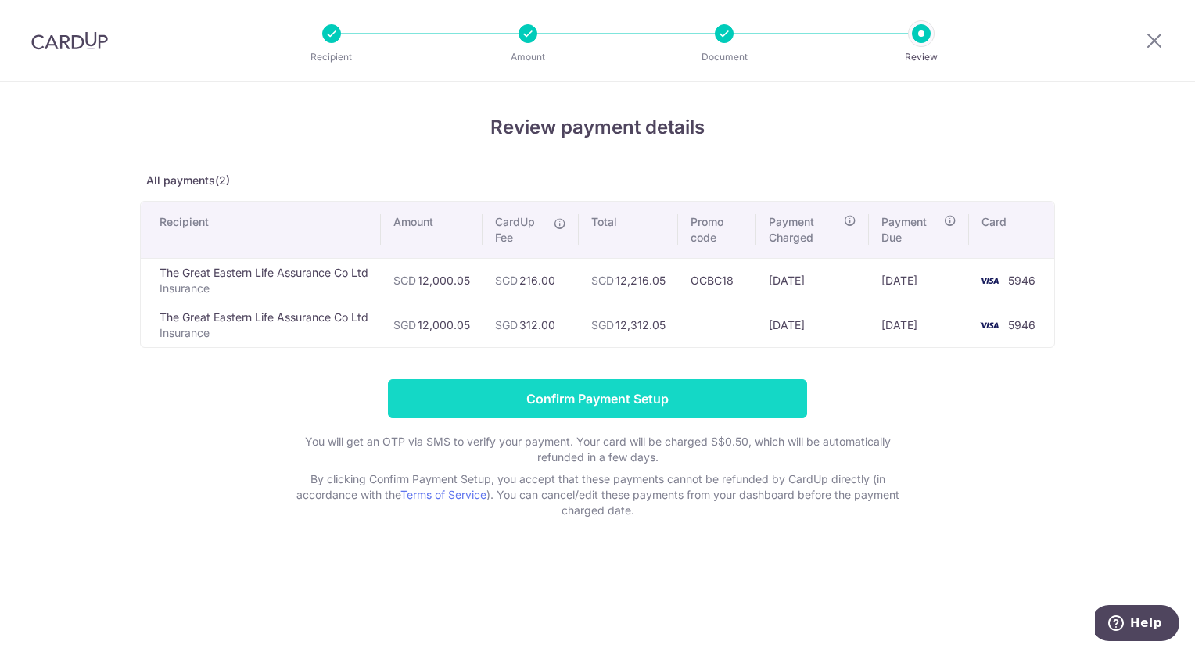
click at [627, 409] on input "Confirm Payment Setup" at bounding box center [597, 398] width 419 height 39
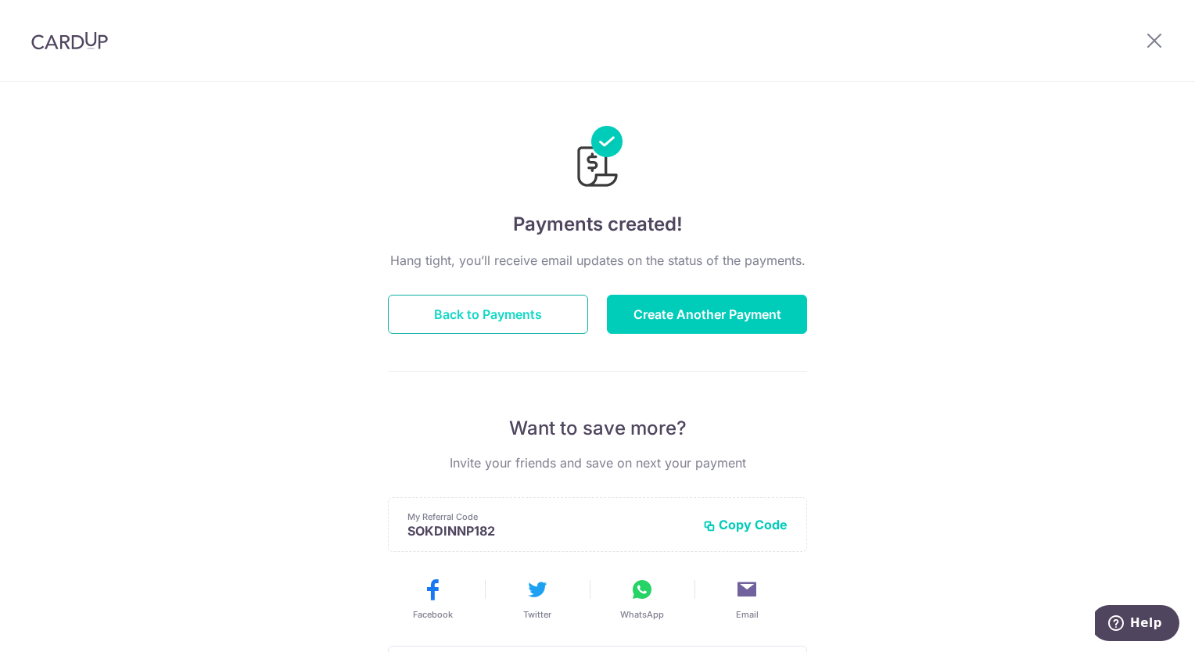
click at [437, 321] on button "Back to Payments" at bounding box center [488, 314] width 200 height 39
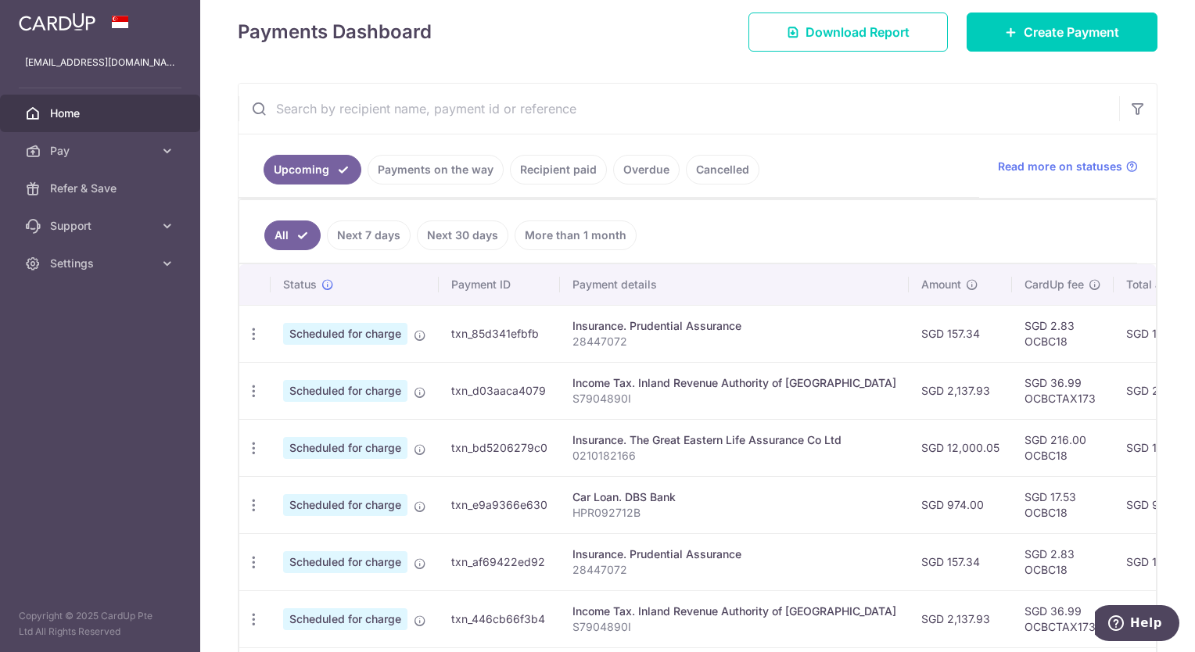
scroll to position [169, 0]
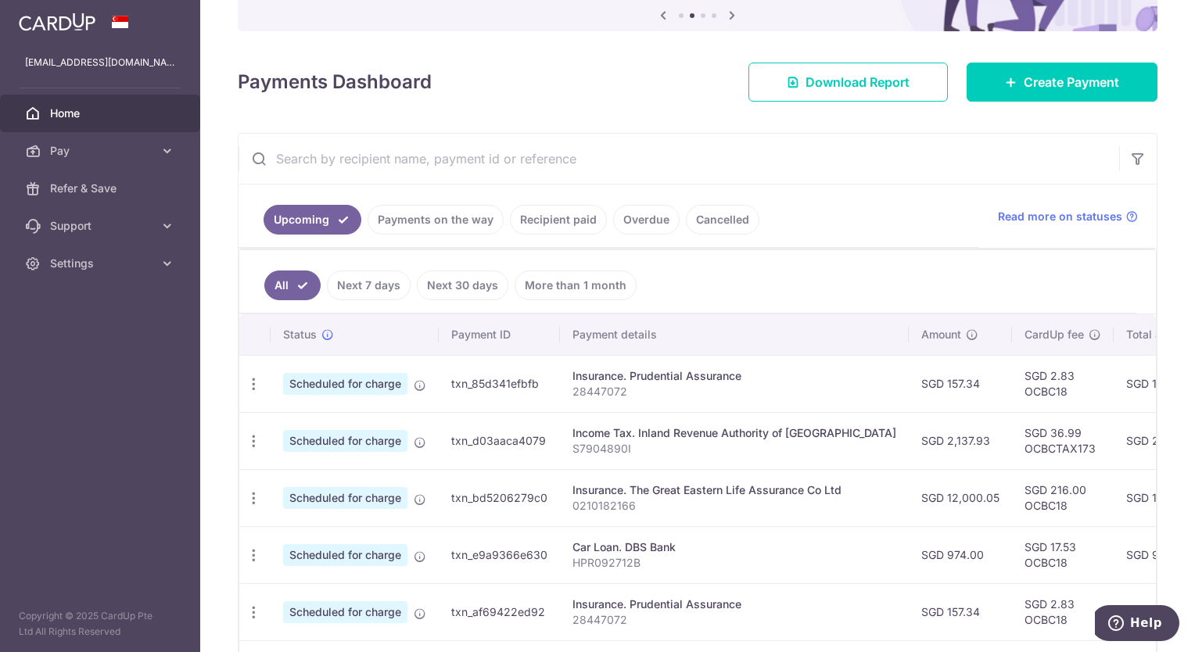
click at [538, 286] on link "More than 1 month" at bounding box center [576, 286] width 122 height 30
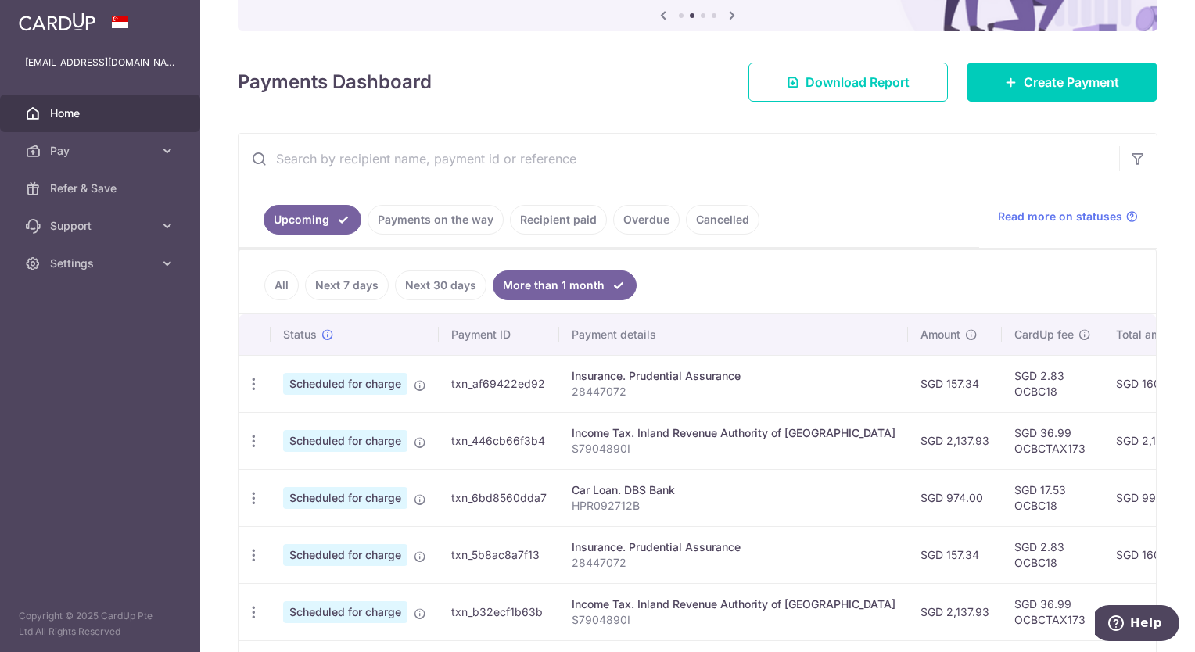
scroll to position [560, 0]
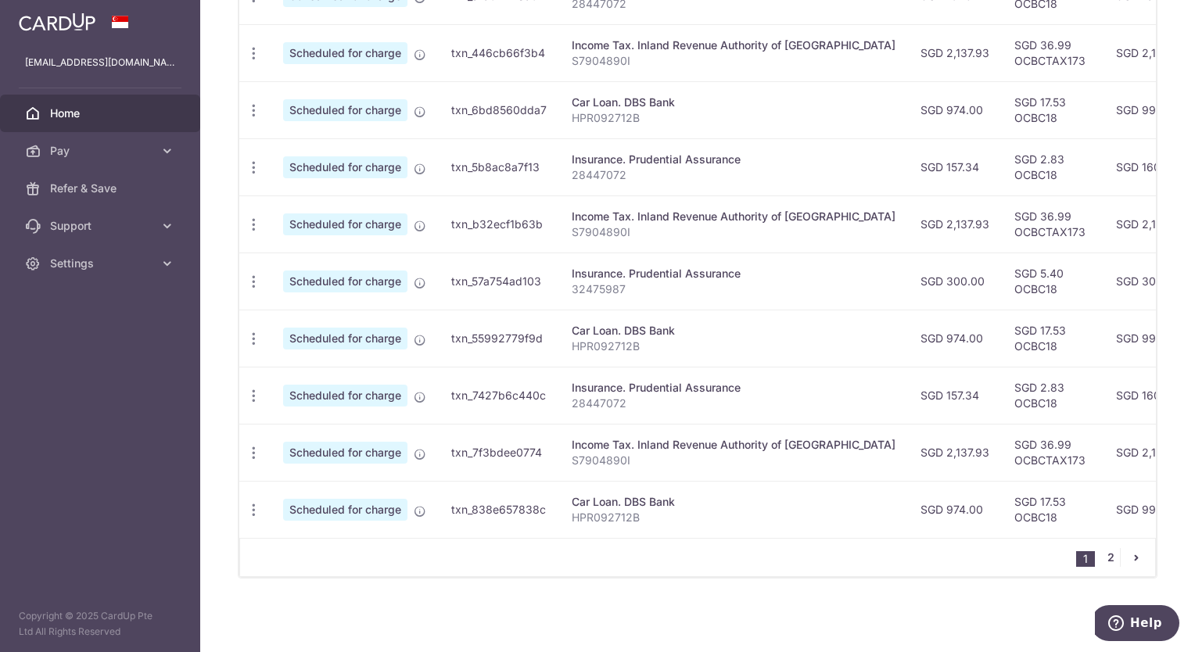
click at [1106, 562] on link "2" at bounding box center [1110, 557] width 19 height 19
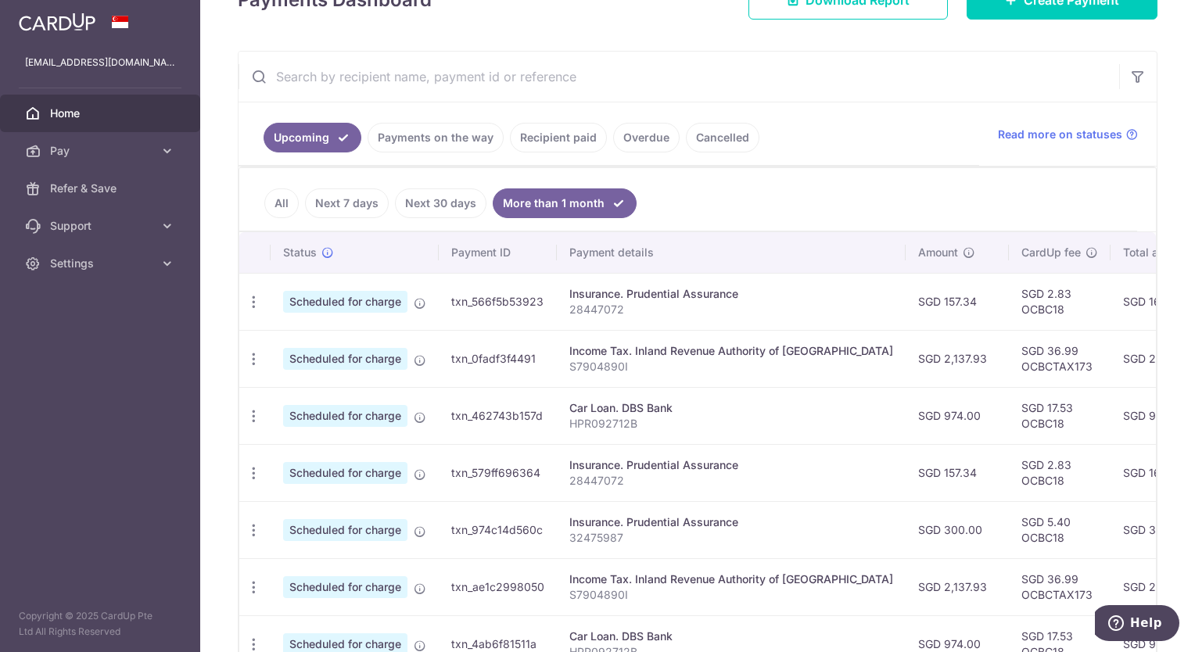
scroll to position [446, 0]
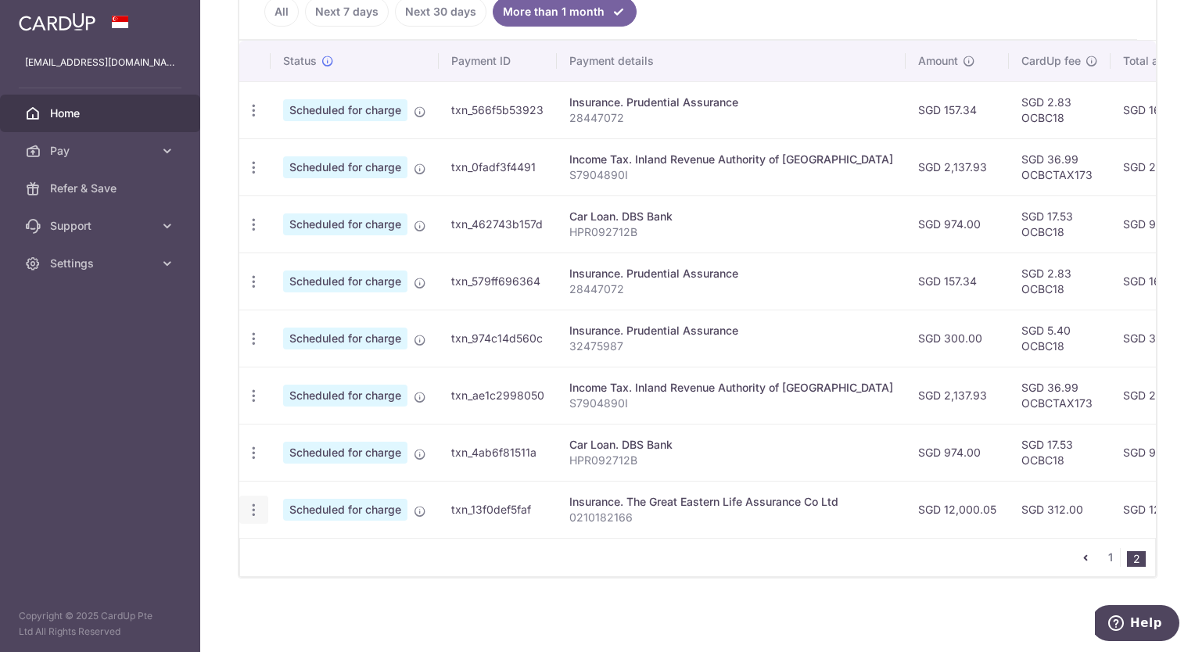
click at [249, 502] on icon "button" at bounding box center [254, 510] width 16 height 16
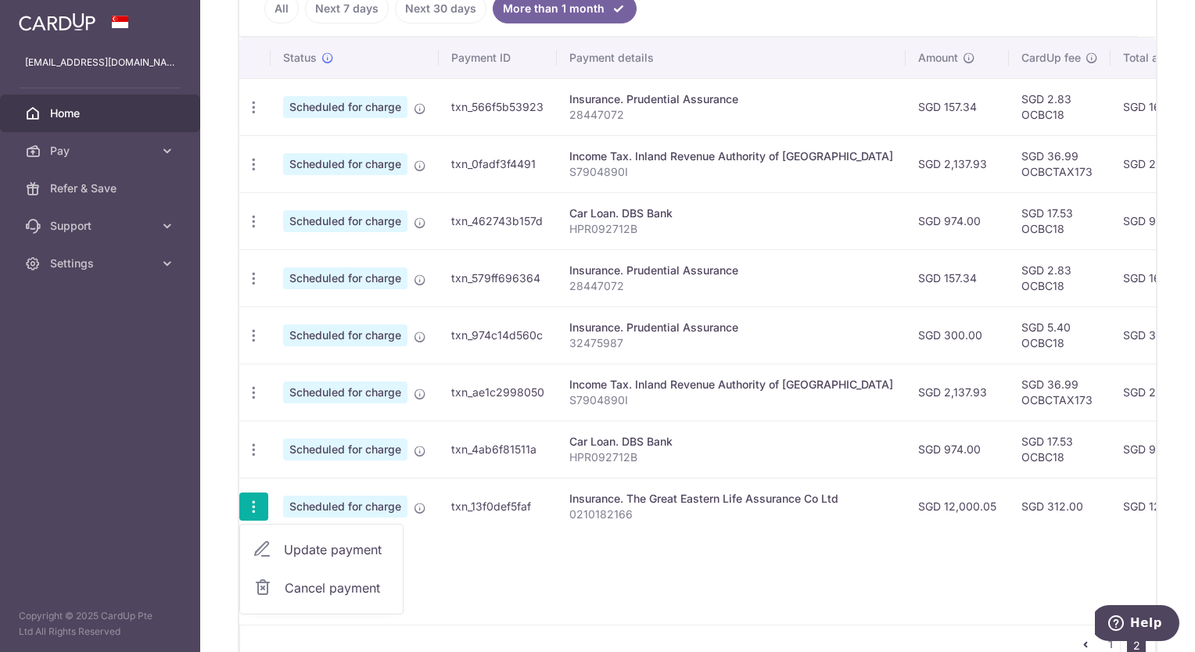
click at [285, 587] on span "Cancel payment" at bounding box center [337, 588] width 105 height 19
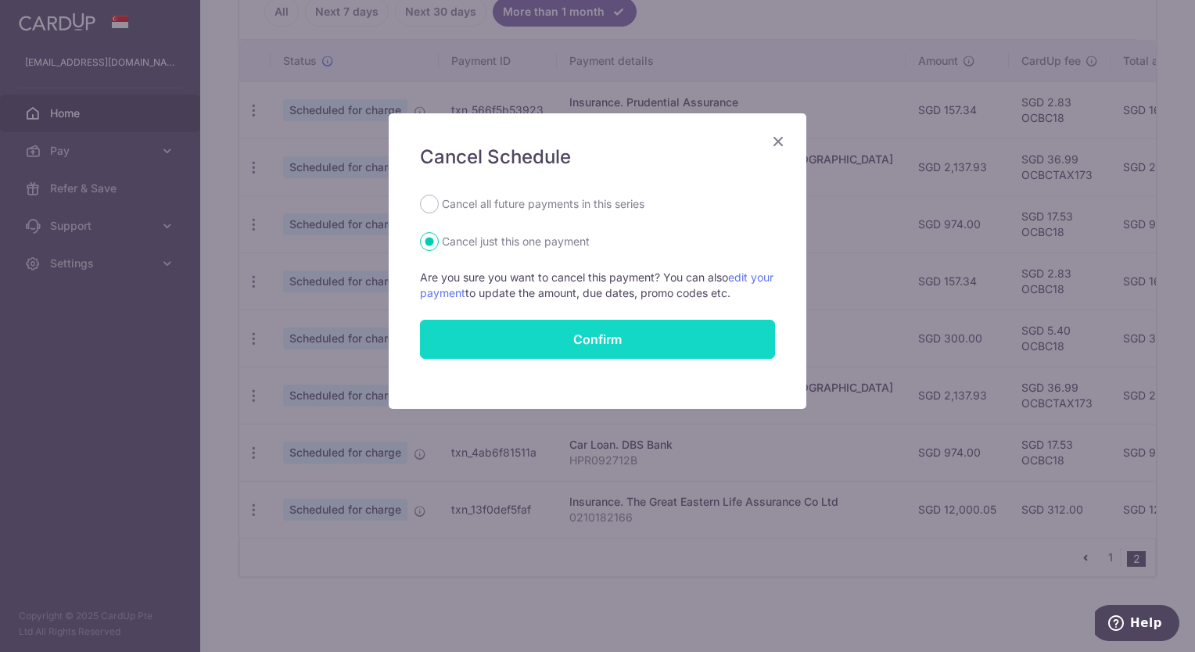
click at [529, 342] on button "Confirm" at bounding box center [597, 339] width 355 height 39
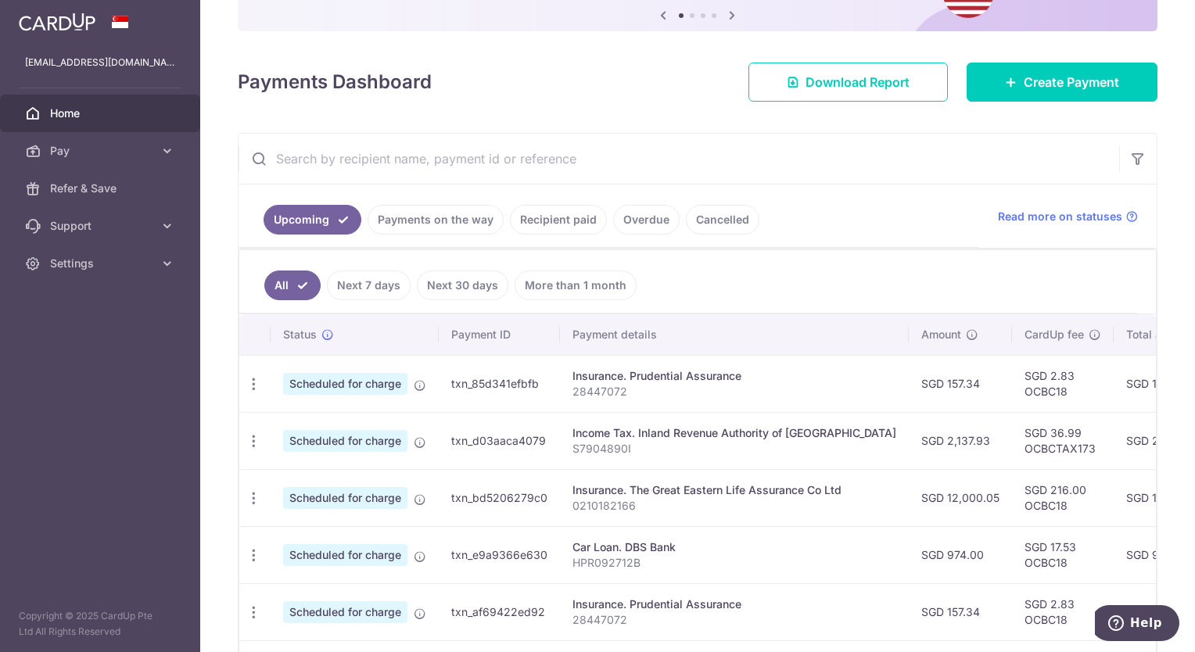
scroll to position [560, 0]
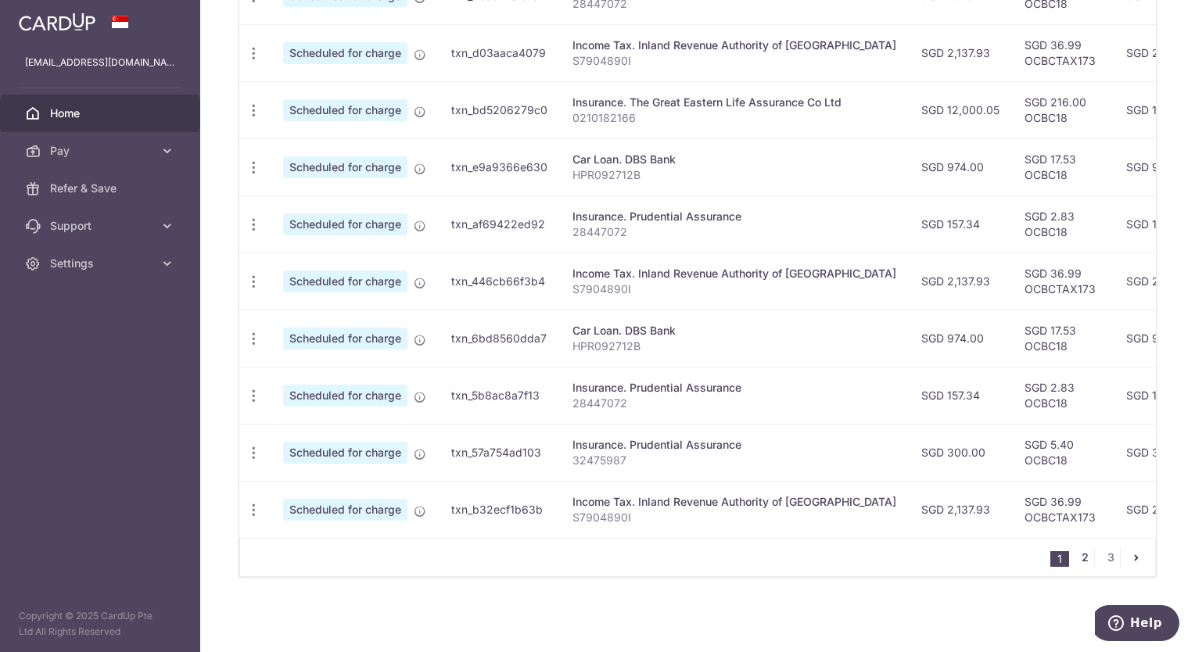
click at [1075, 560] on link "2" at bounding box center [1084, 557] width 19 height 19
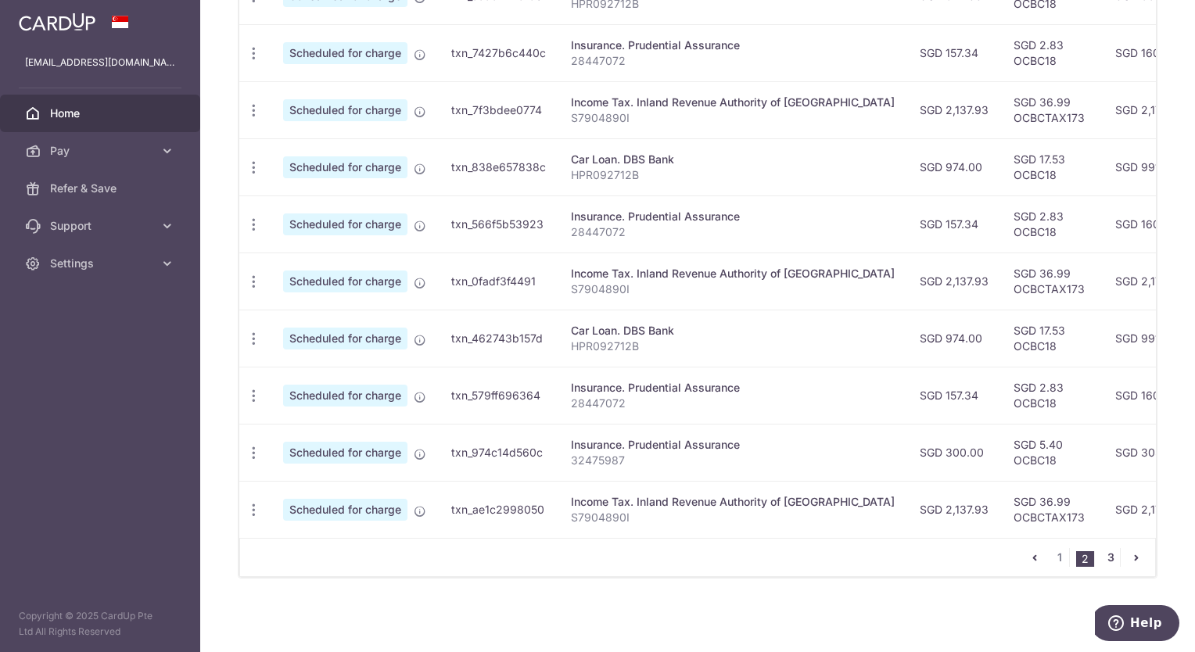
click at [1102, 561] on link "3" at bounding box center [1110, 557] width 19 height 19
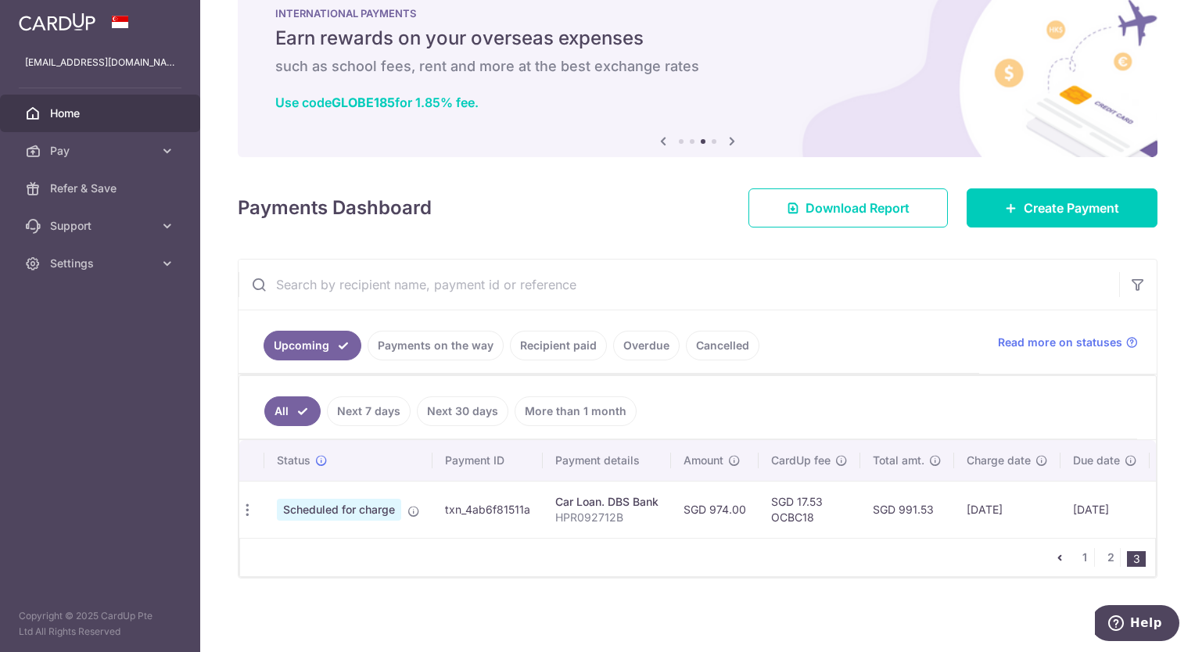
scroll to position [0, 0]
click at [1076, 557] on link "1" at bounding box center [1084, 557] width 19 height 19
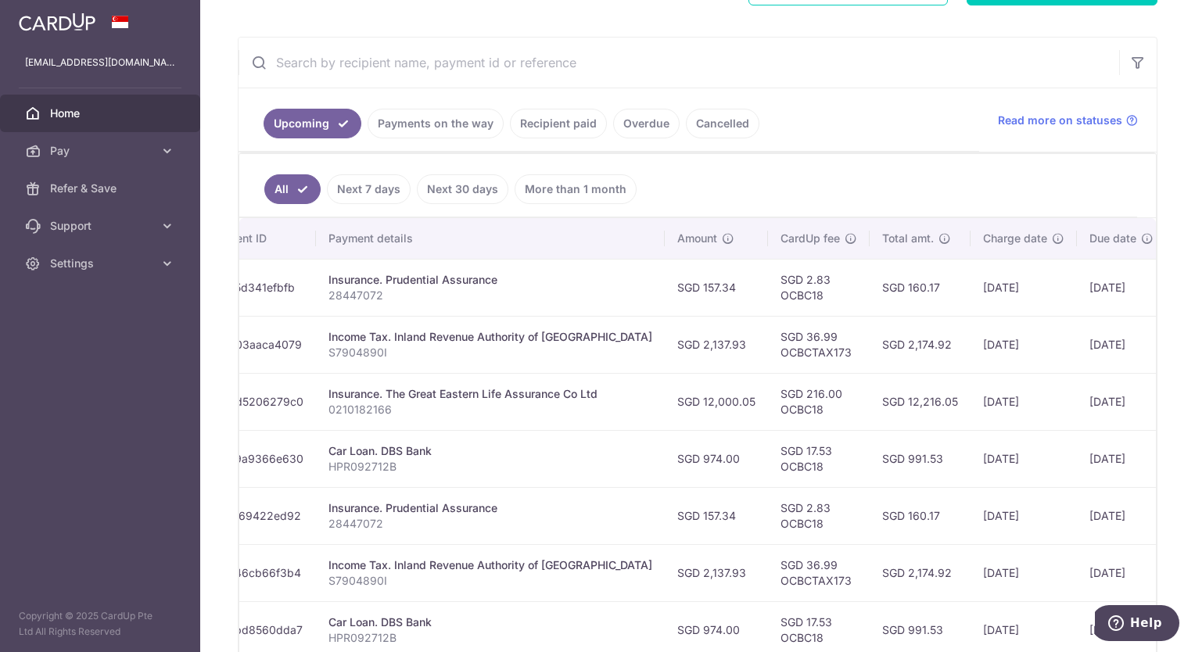
scroll to position [247, 0]
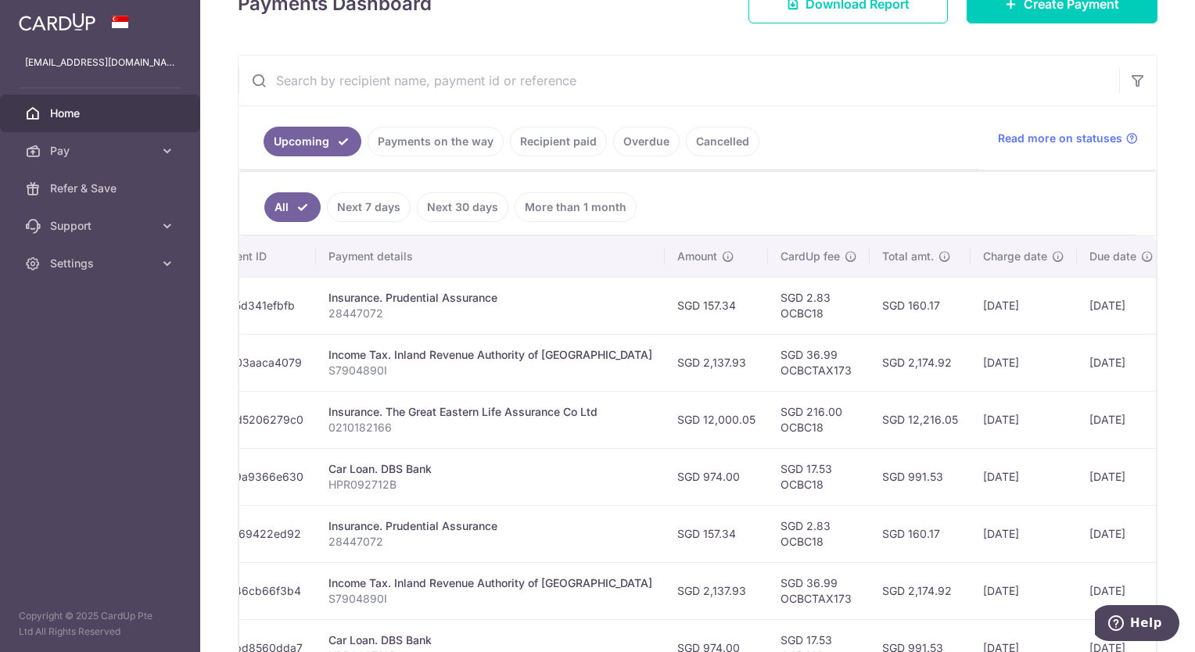
click at [68, 117] on span "Home" at bounding box center [101, 114] width 103 height 16
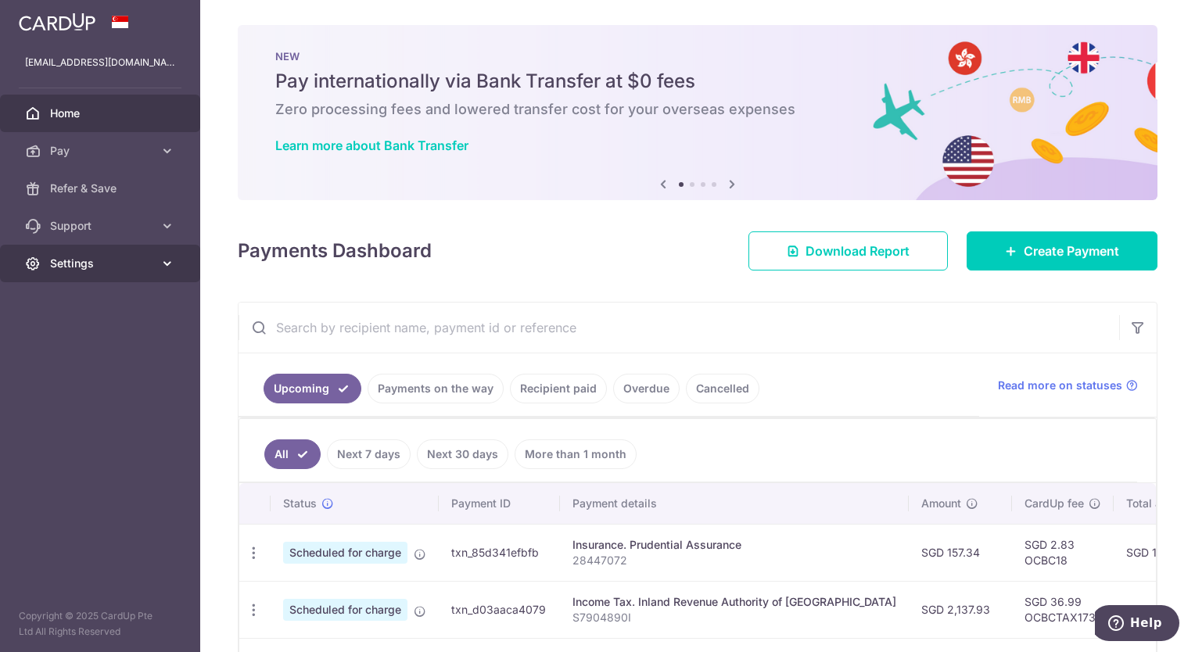
click at [77, 264] on span "Settings" at bounding box center [101, 264] width 103 height 16
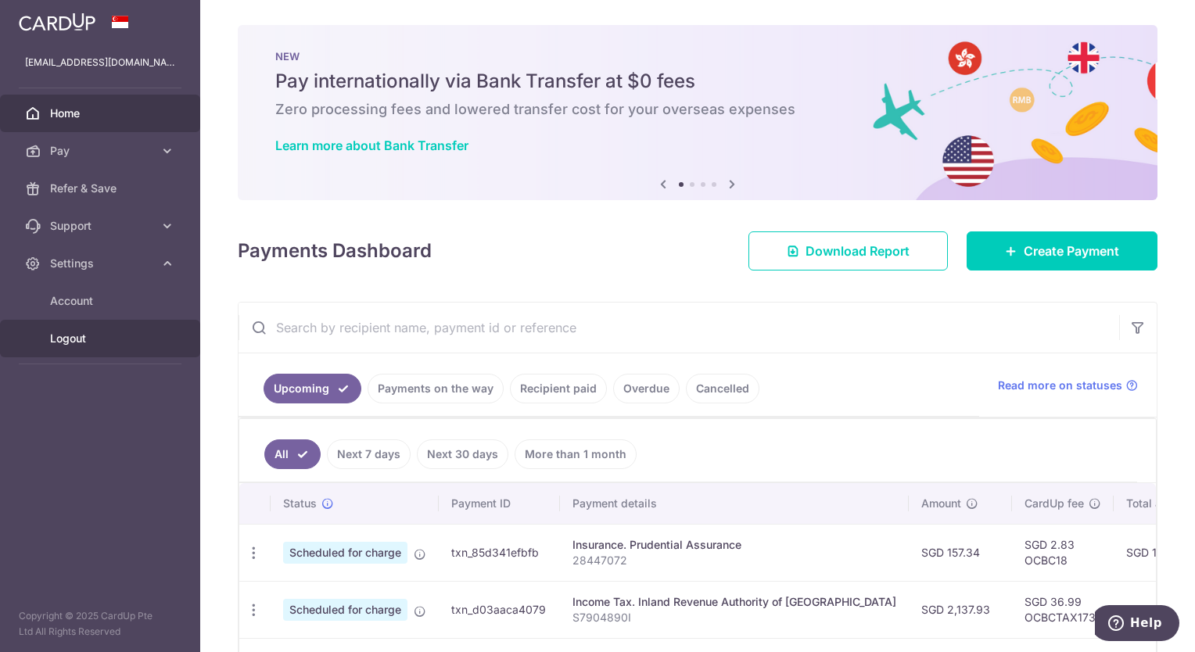
click at [63, 335] on span "Logout" at bounding box center [101, 339] width 103 height 16
